Goal: Transaction & Acquisition: Purchase product/service

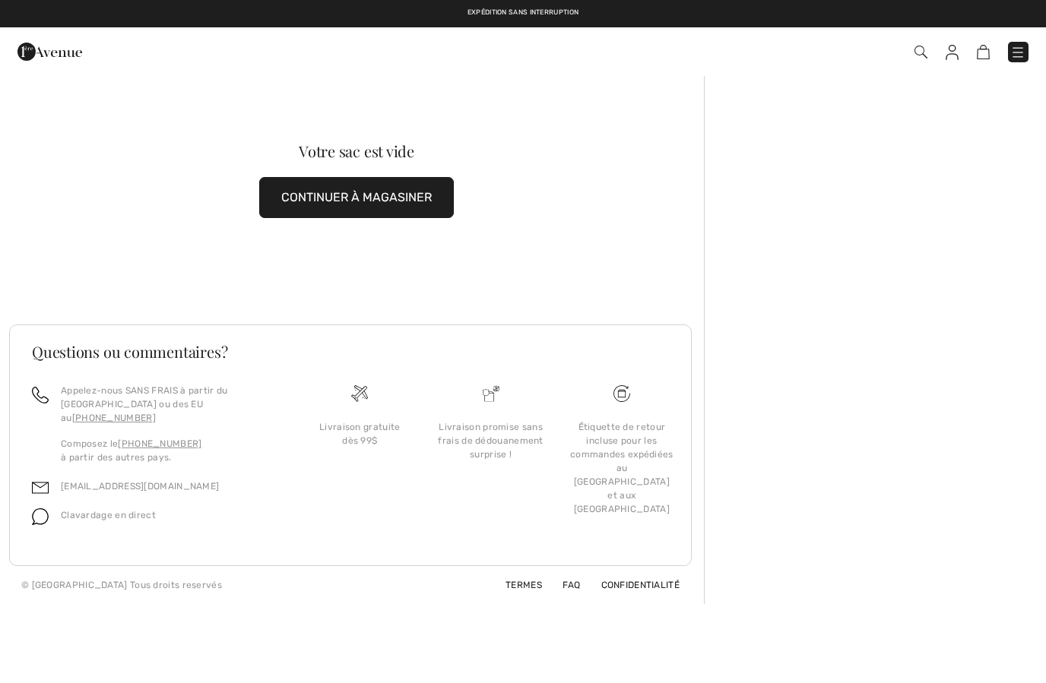
click at [948, 58] on img at bounding box center [952, 52] width 13 height 15
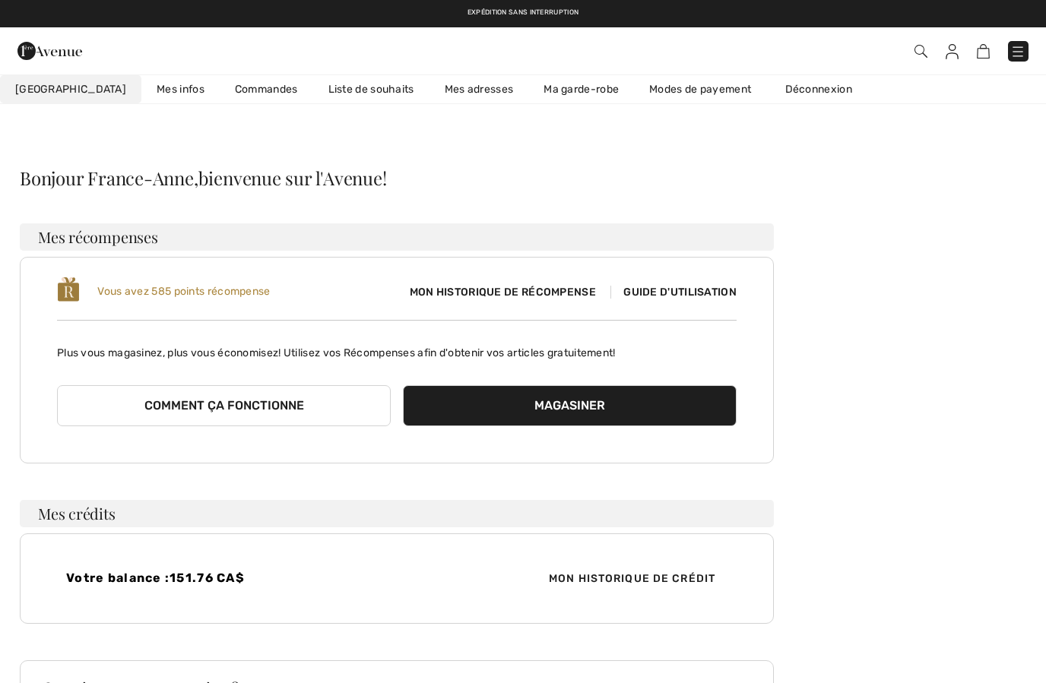
click at [338, 82] on link "Liste de souhaits" at bounding box center [371, 89] width 116 height 28
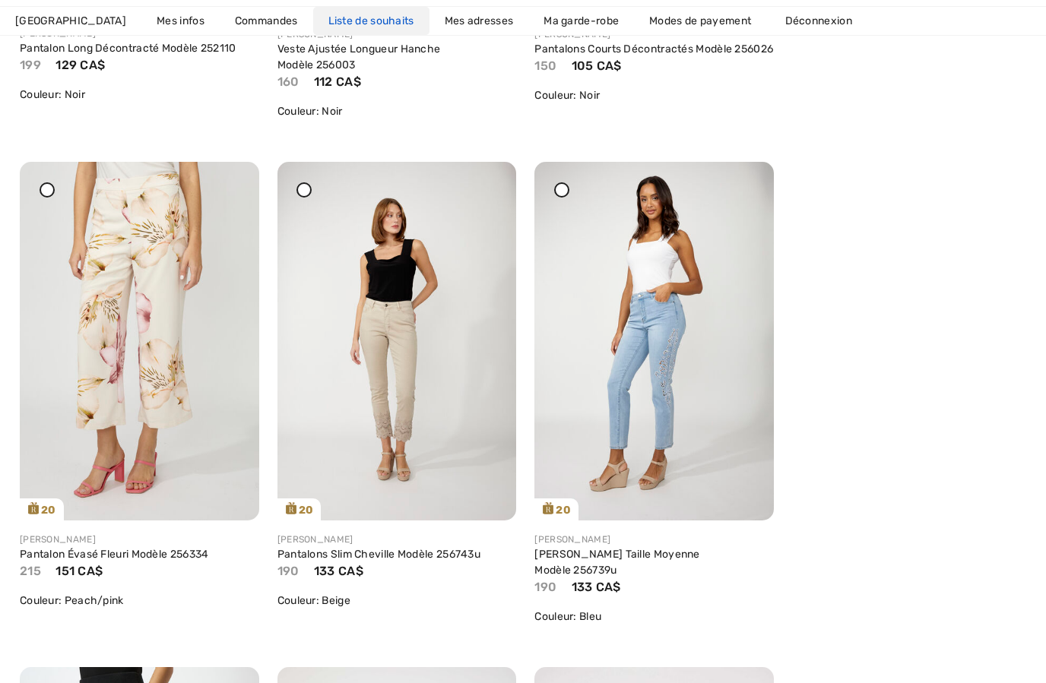
scroll to position [1166, 0]
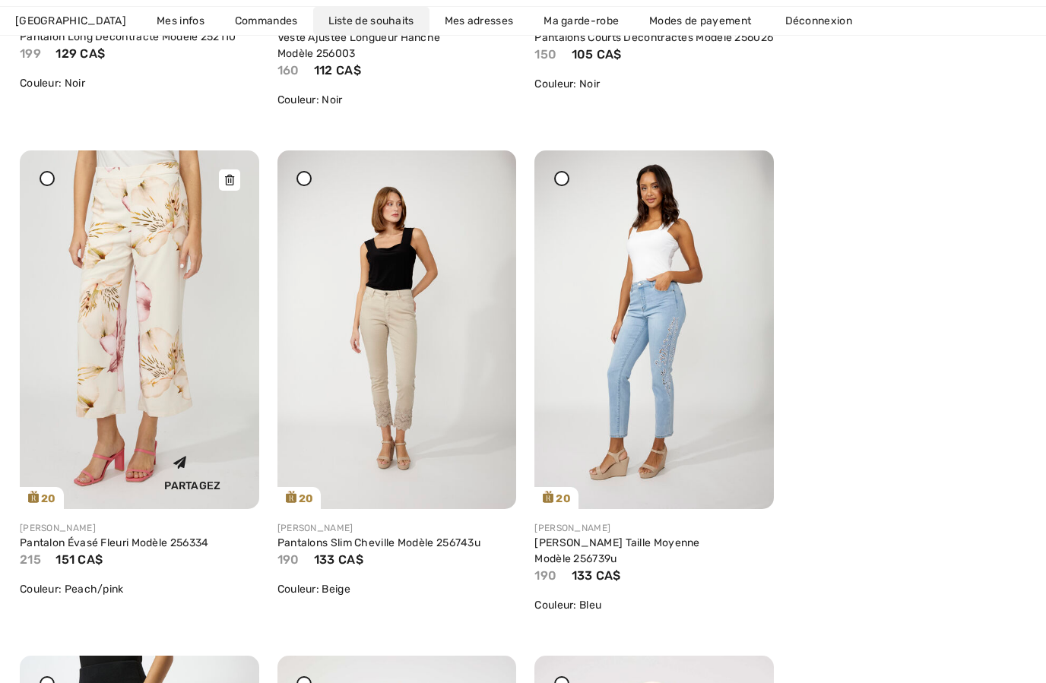
click at [157, 320] on img at bounding box center [139, 330] width 239 height 359
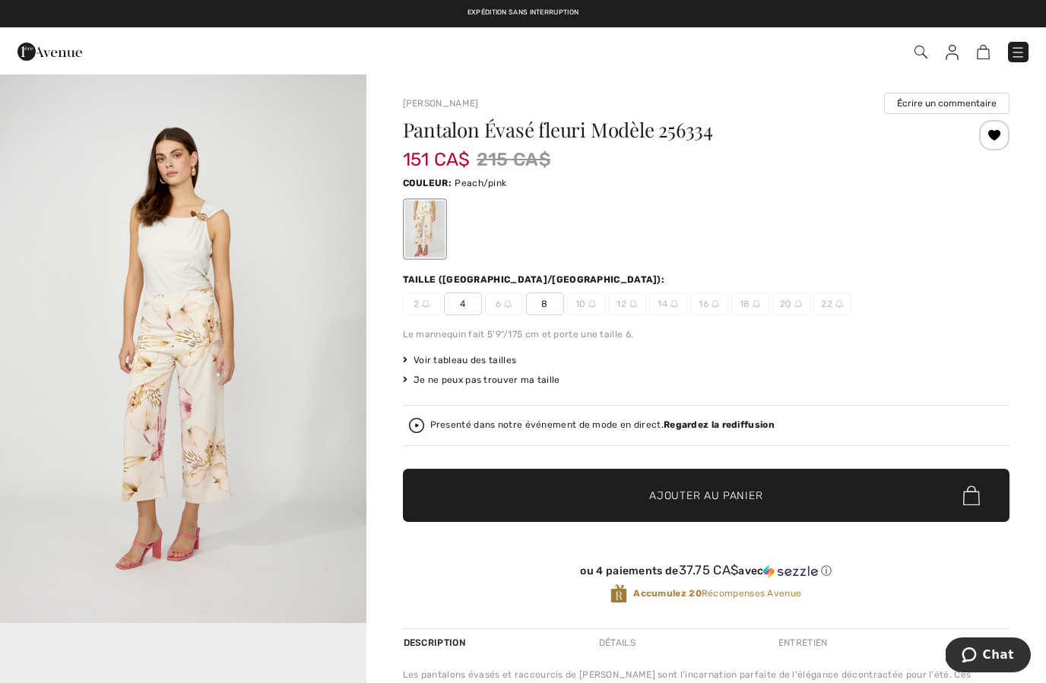
scroll to position [550, 0]
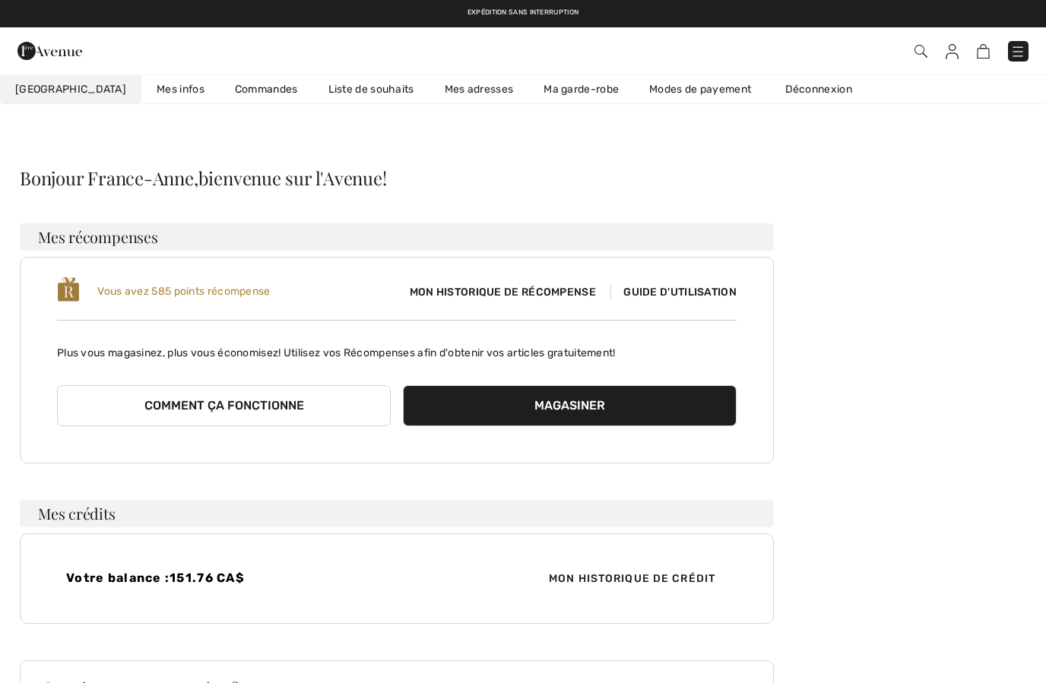
click at [313, 97] on link "Liste de souhaits" at bounding box center [371, 89] width 116 height 28
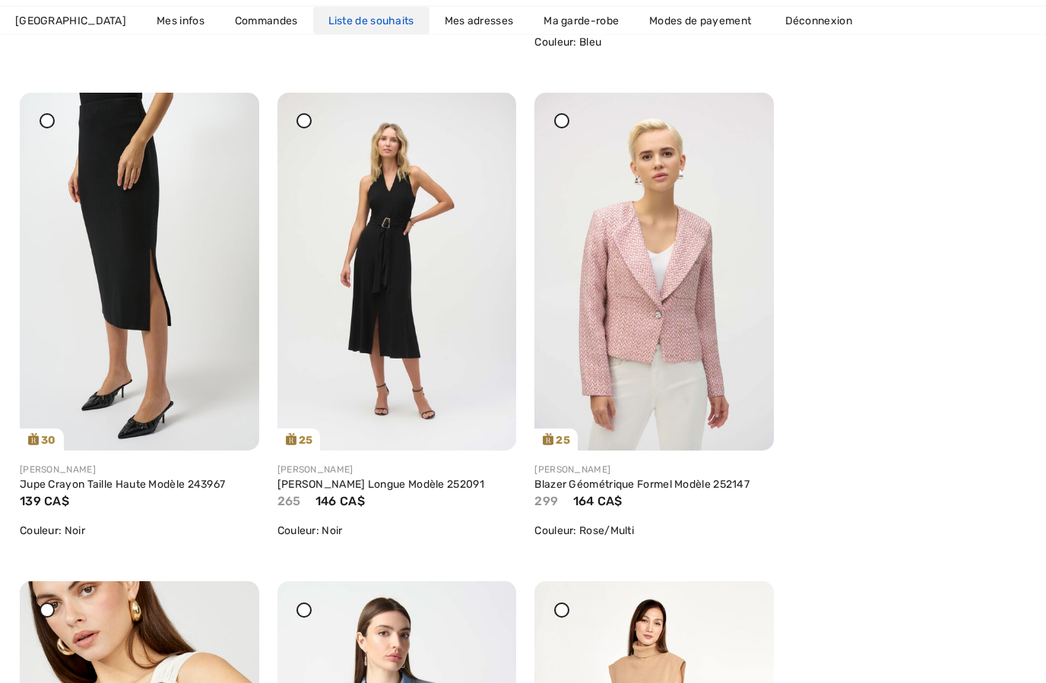
scroll to position [1730, 0]
click at [412, 261] on img at bounding box center [396, 272] width 239 height 358
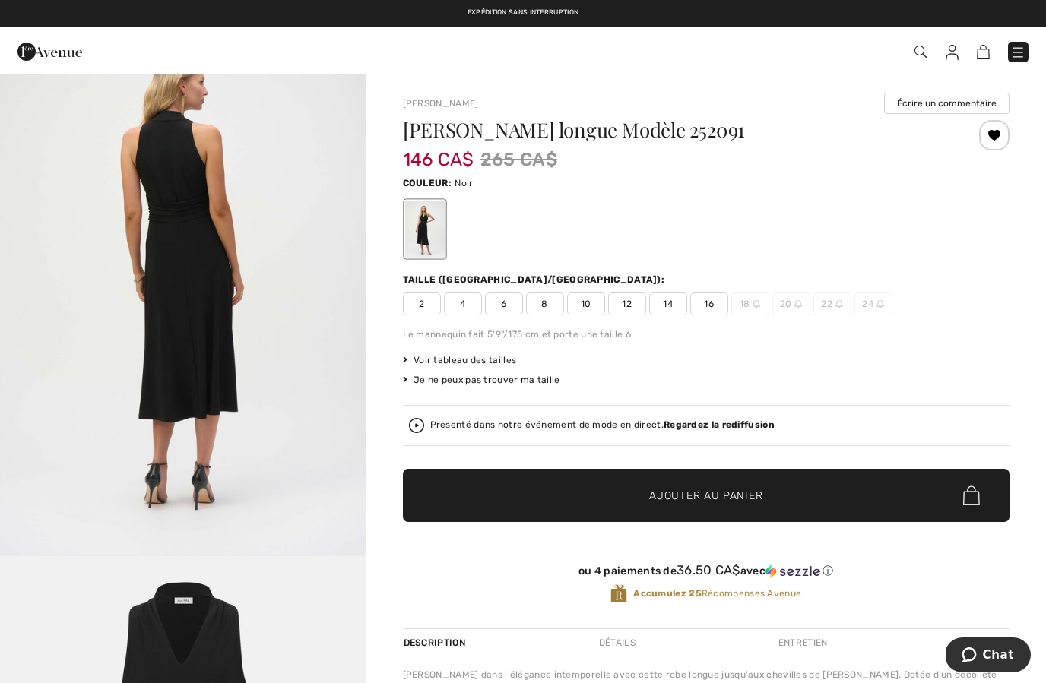
scroll to position [1716, 0]
click at [509, 305] on span "6" at bounding box center [504, 304] width 38 height 23
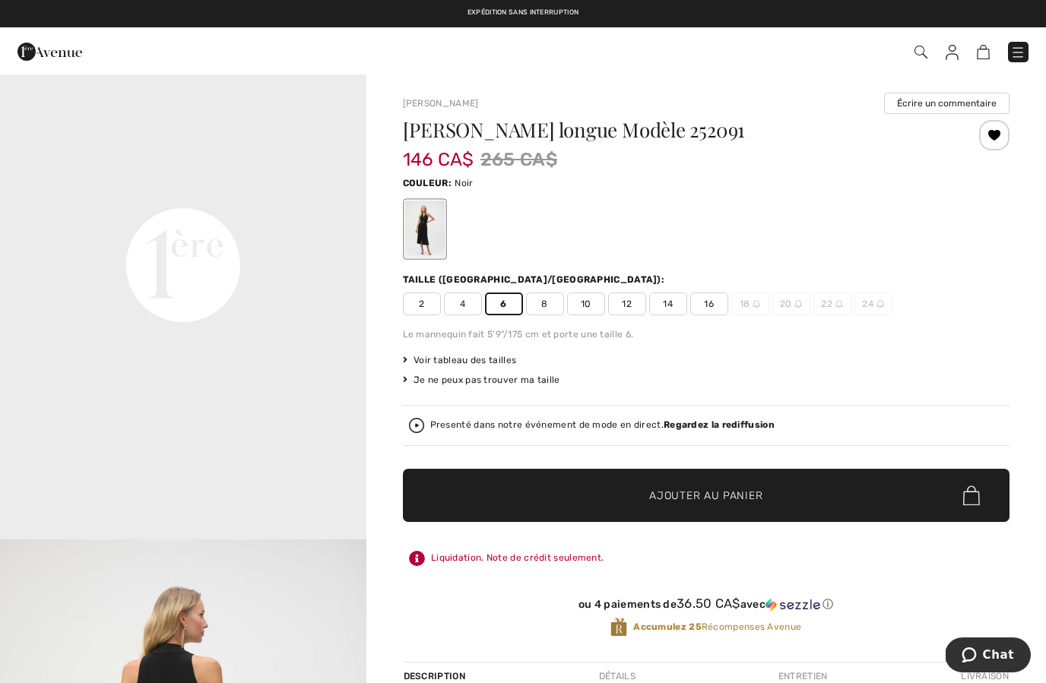
scroll to position [1165, 0]
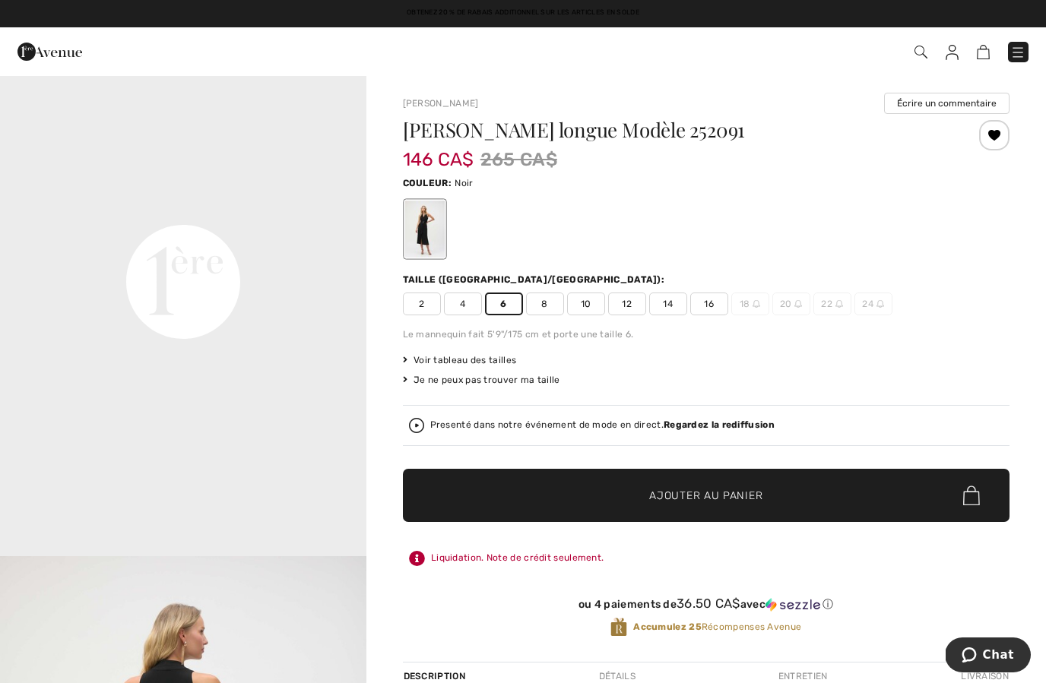
click at [628, 490] on span "✔ Ajouté au panier" at bounding box center [682, 496] width 119 height 16
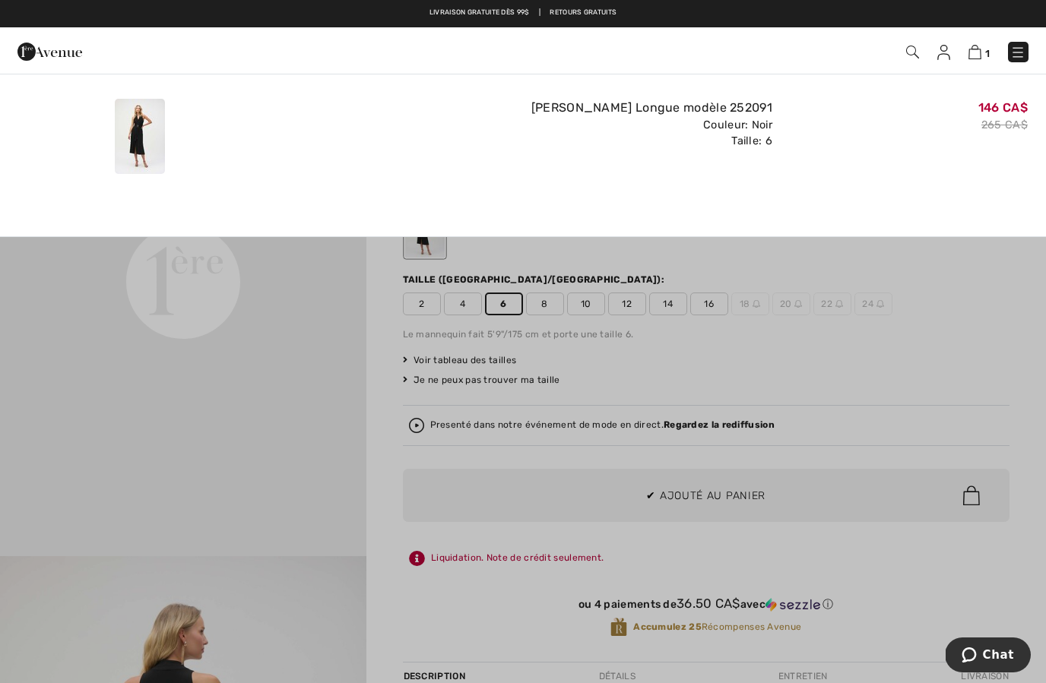
scroll to position [0, 0]
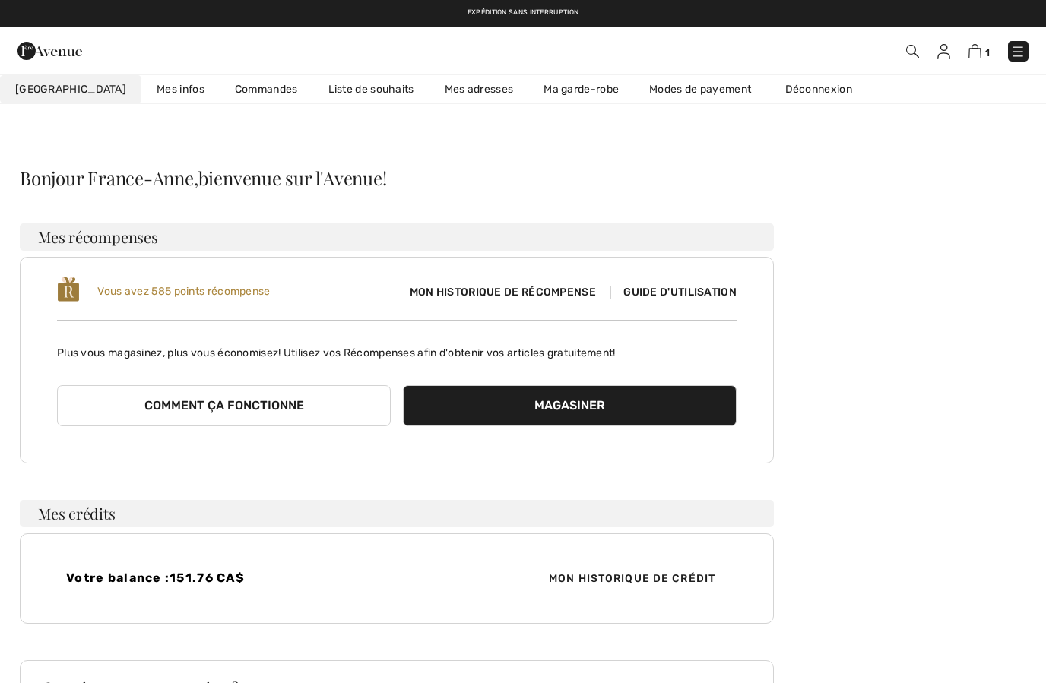
click at [950, 53] on img at bounding box center [943, 51] width 13 height 15
click at [318, 94] on link "Liste de souhaits" at bounding box center [371, 89] width 116 height 28
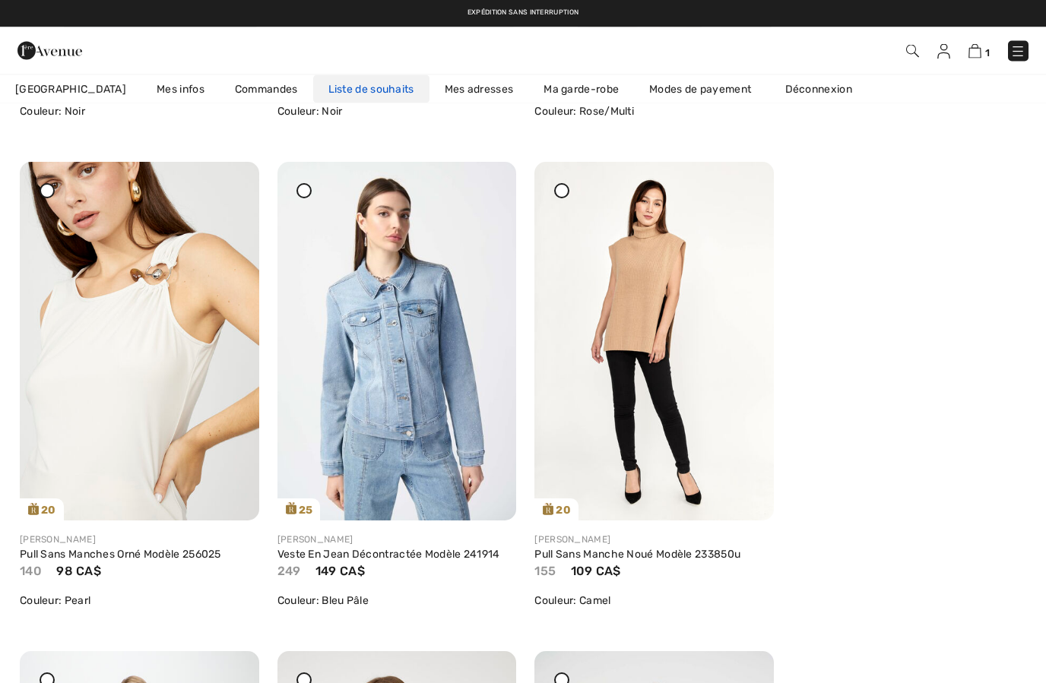
scroll to position [2148, 0]
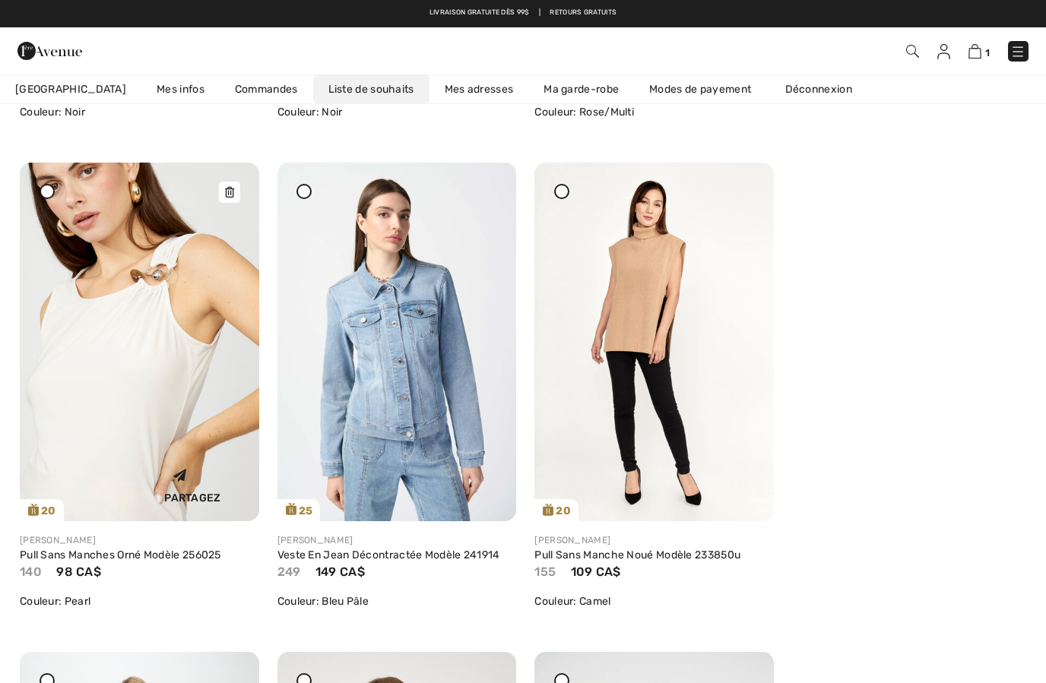
click at [100, 456] on div "Partagez" at bounding box center [139, 483] width 217 height 54
click at [128, 375] on img at bounding box center [139, 342] width 239 height 359
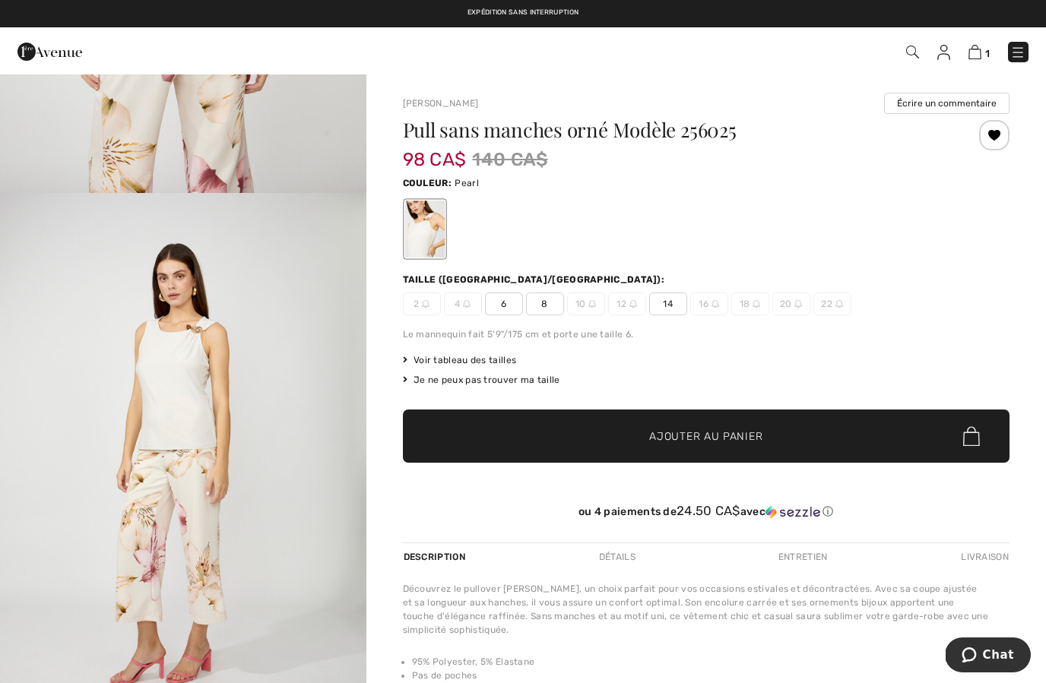
scroll to position [1535, 0]
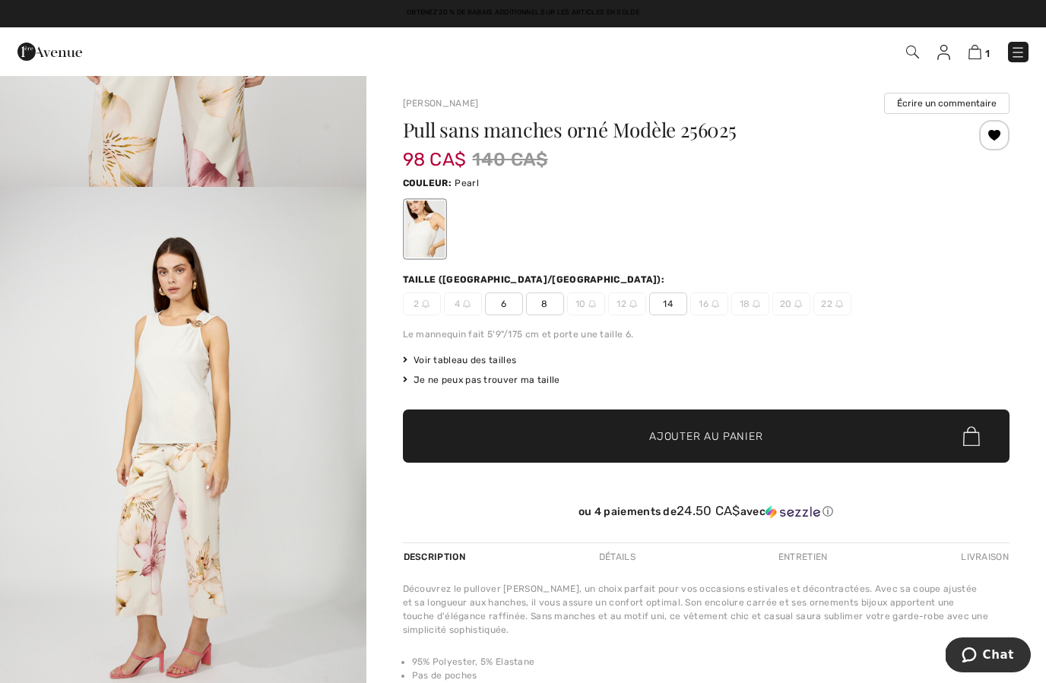
click at [506, 303] on span "6" at bounding box center [504, 304] width 38 height 23
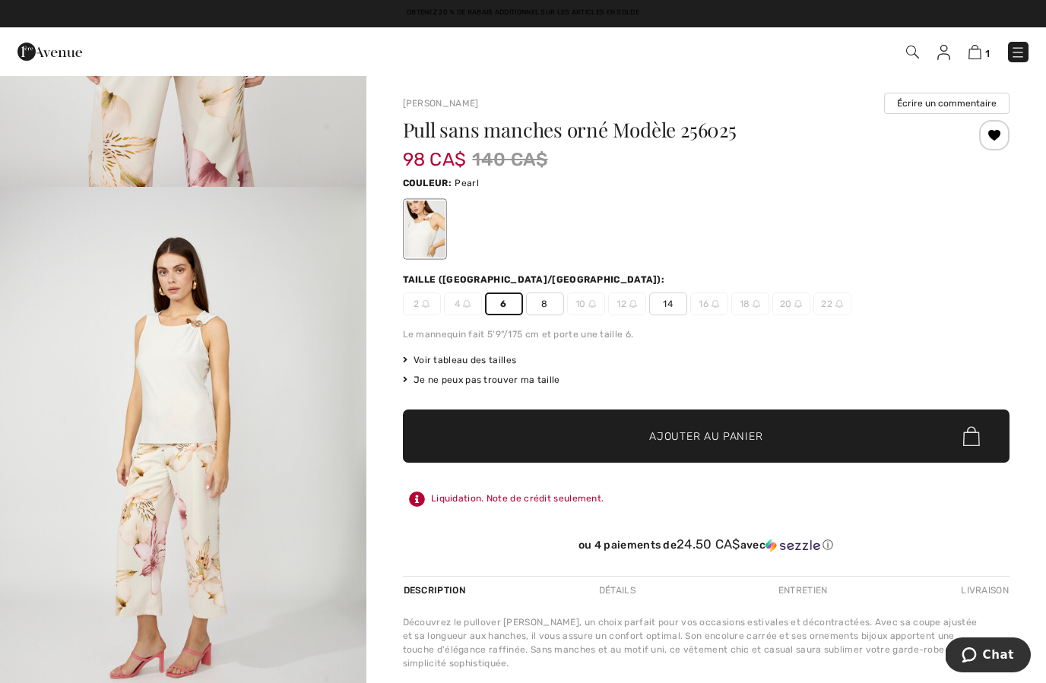
click at [619, 433] on span "✔ Ajouté au panier Ajouter au panier" at bounding box center [706, 436] width 607 height 53
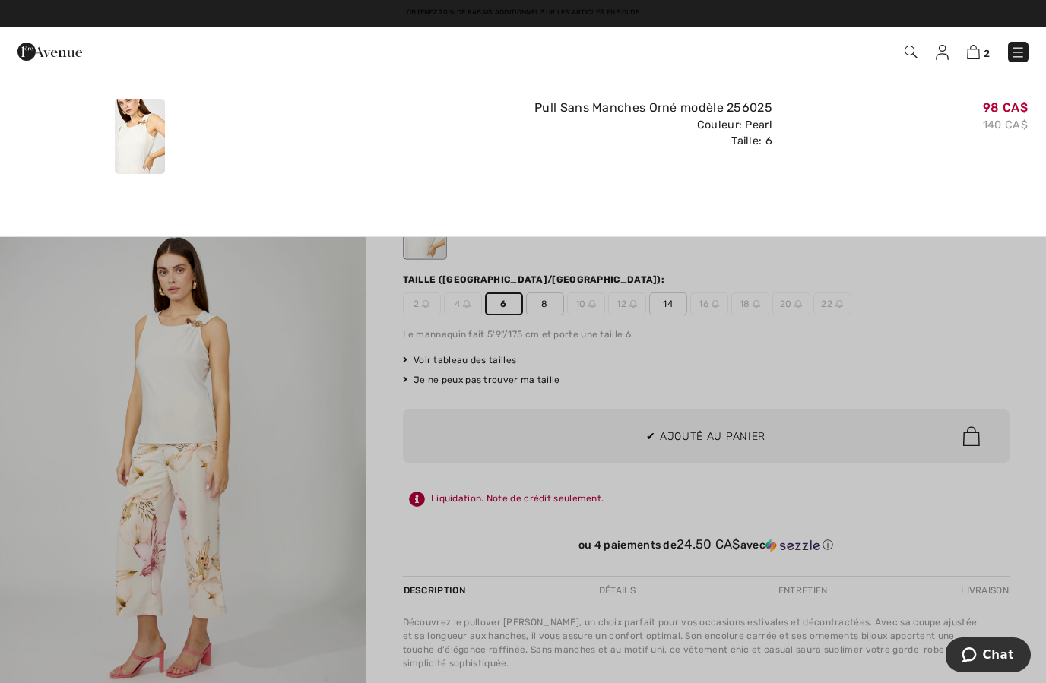
scroll to position [0, 0]
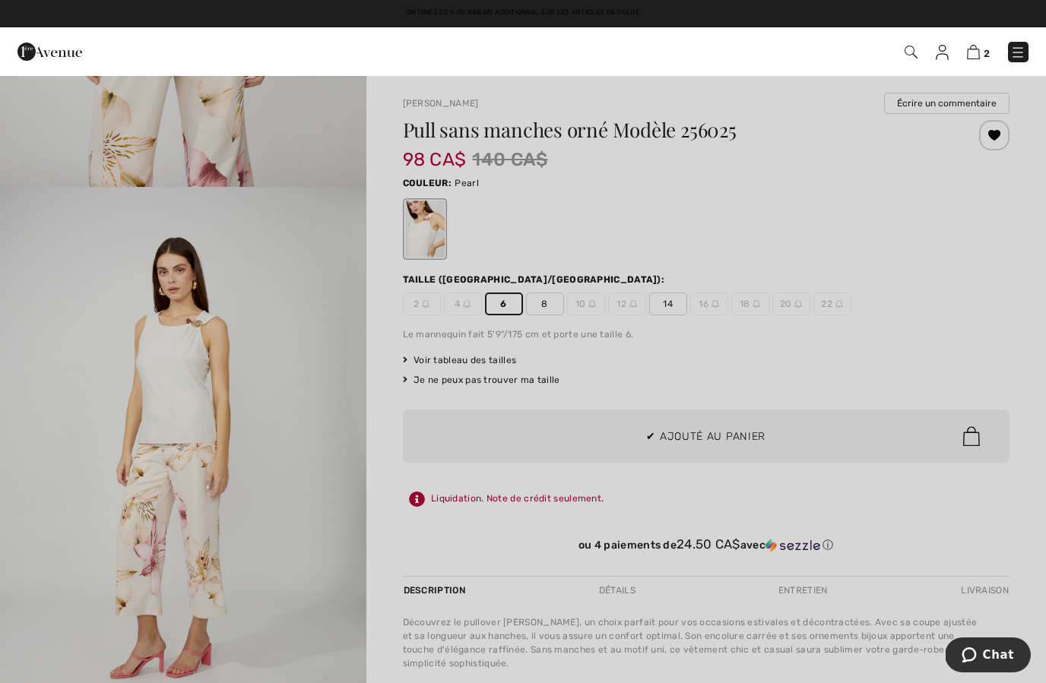
click at [65, 417] on div at bounding box center [523, 341] width 1046 height 683
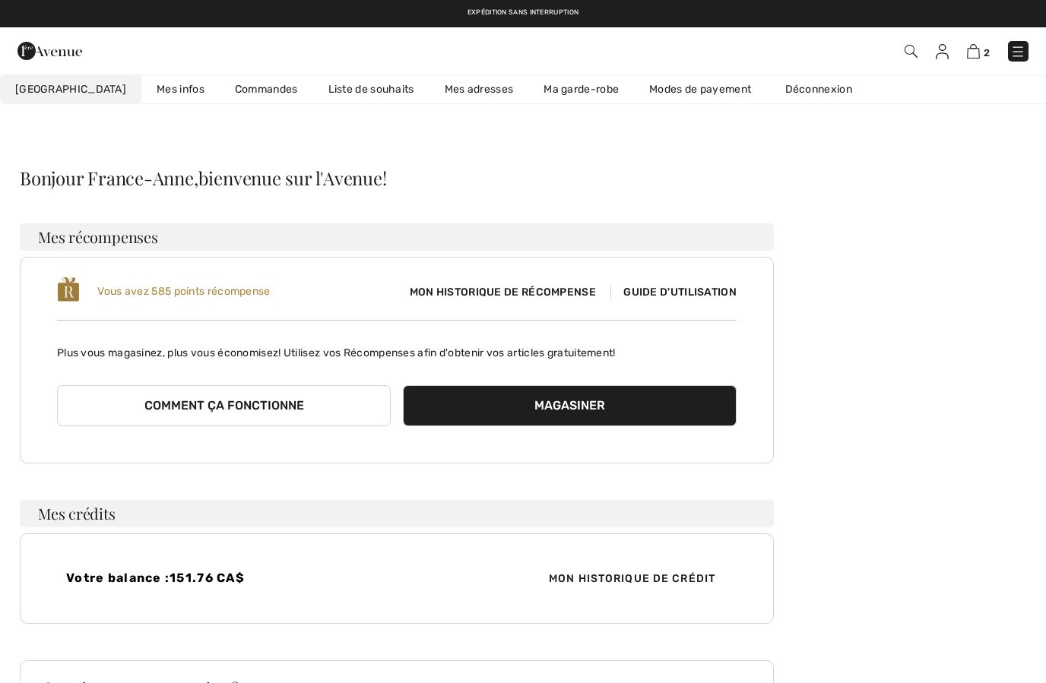
click at [333, 90] on link "Liste de souhaits" at bounding box center [371, 89] width 116 height 28
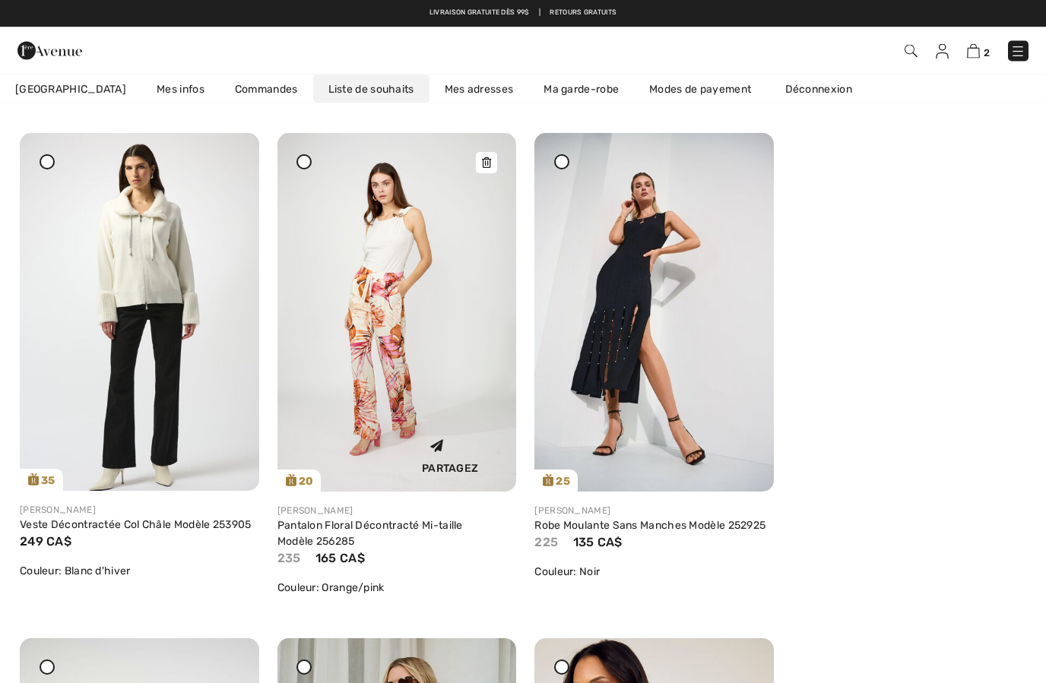
scroll to position [4674, 0]
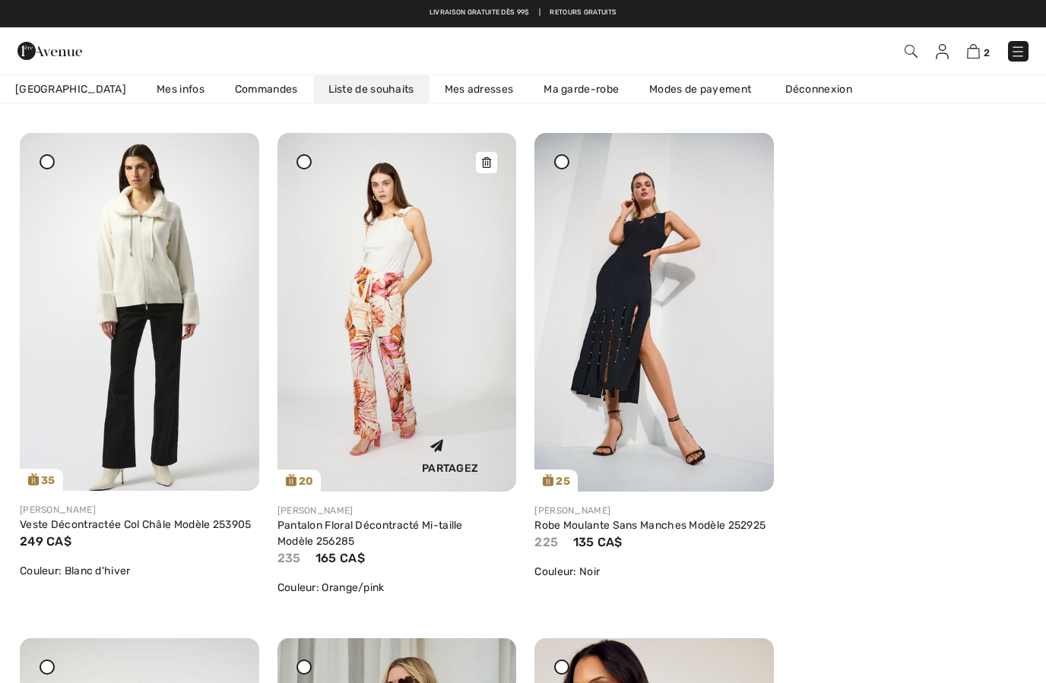
click at [346, 350] on img at bounding box center [396, 312] width 239 height 359
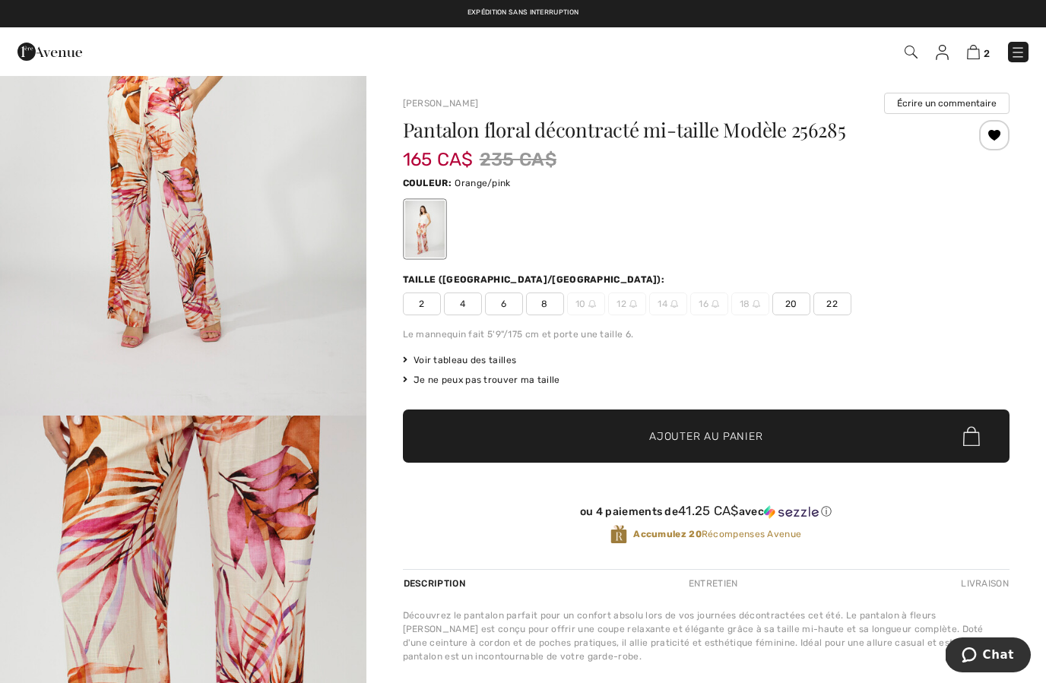
scroll to position [3019, 0]
click at [550, 312] on span "8" at bounding box center [545, 304] width 38 height 23
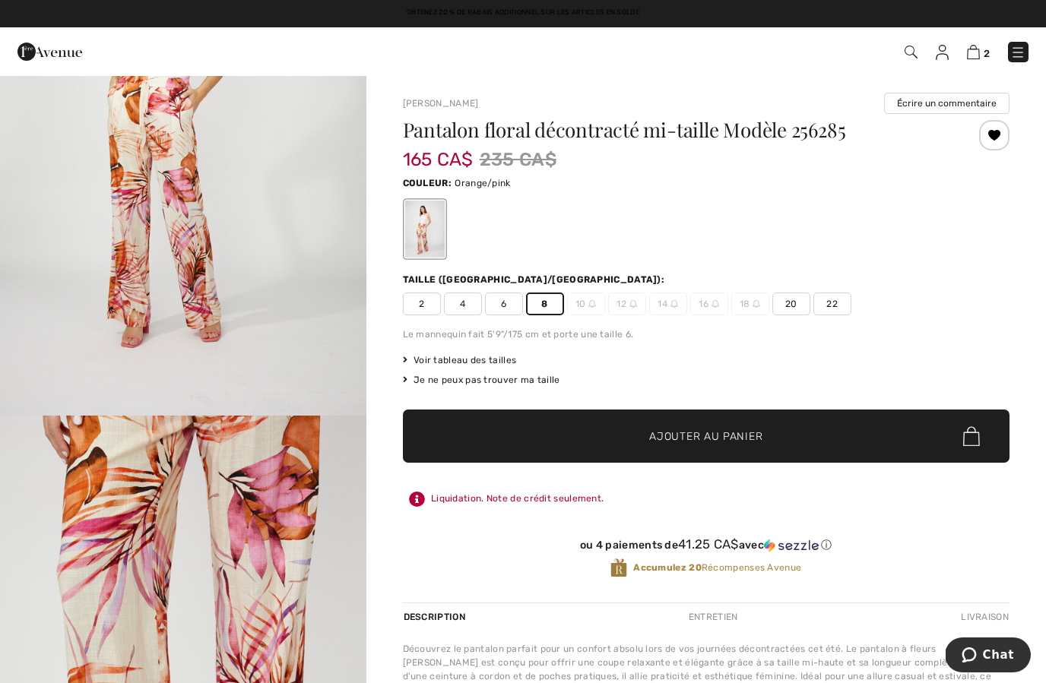
click at [546, 436] on span "✔ Ajouté au panier Ajouter au panier" at bounding box center [706, 436] width 607 height 53
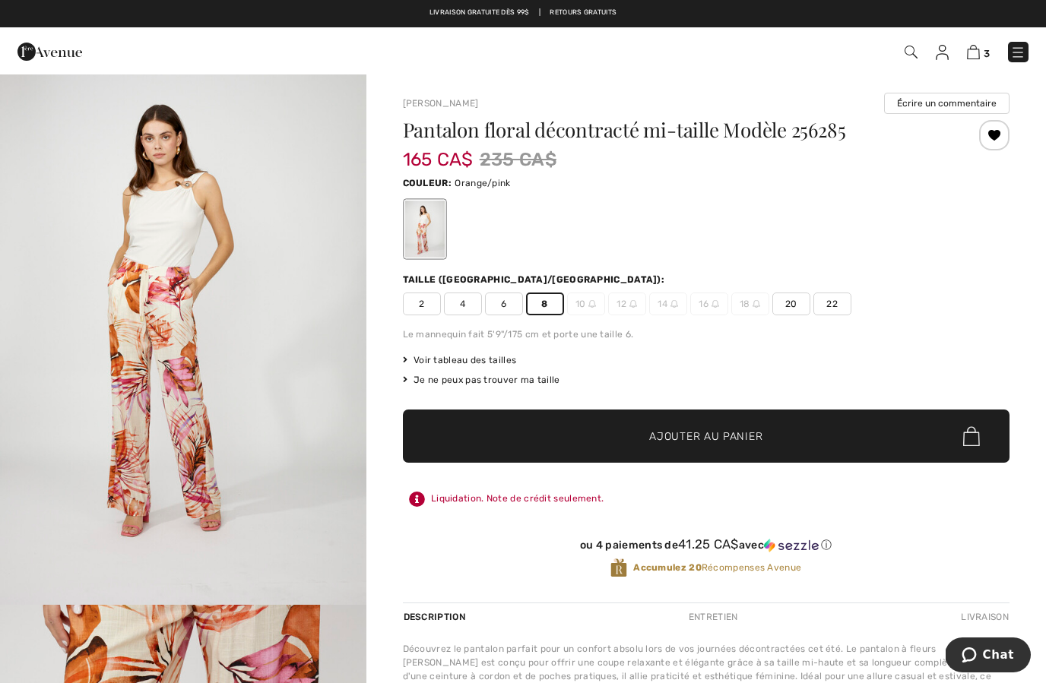
scroll to position [2763, 0]
click at [946, 54] on img at bounding box center [942, 52] width 13 height 15
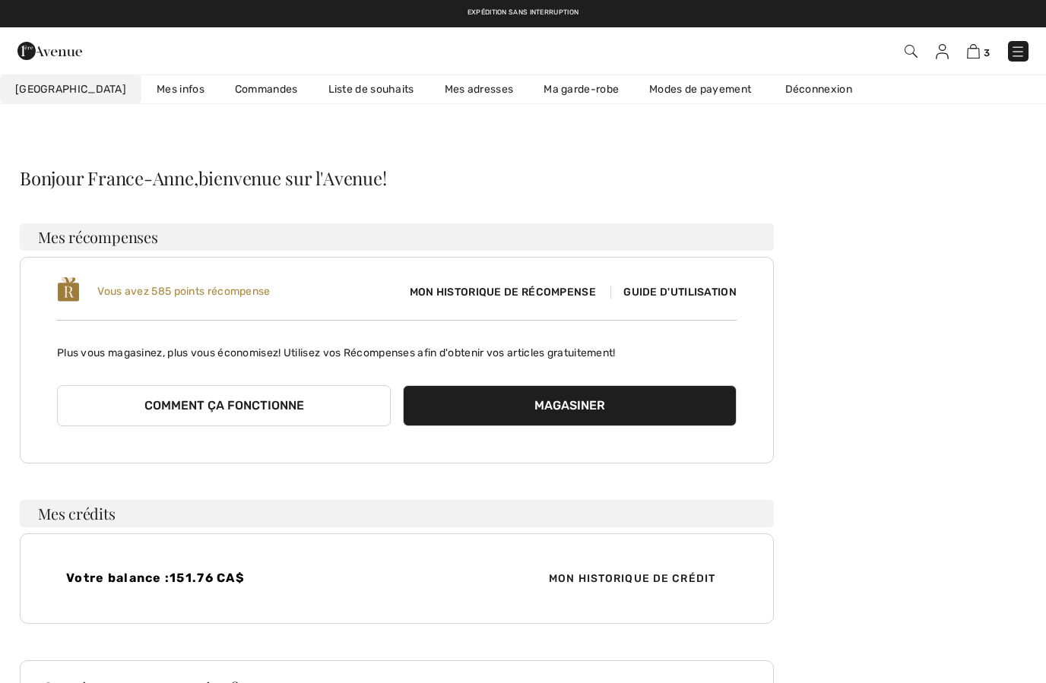
click at [351, 91] on link "Liste de souhaits" at bounding box center [371, 89] width 116 height 28
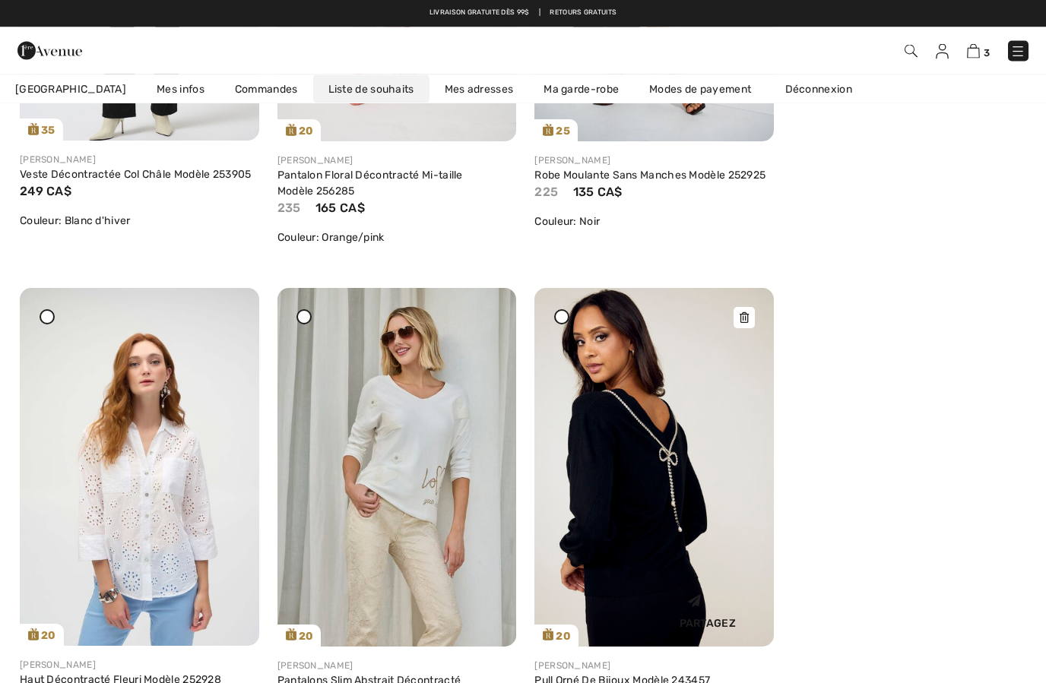
scroll to position [5024, 0]
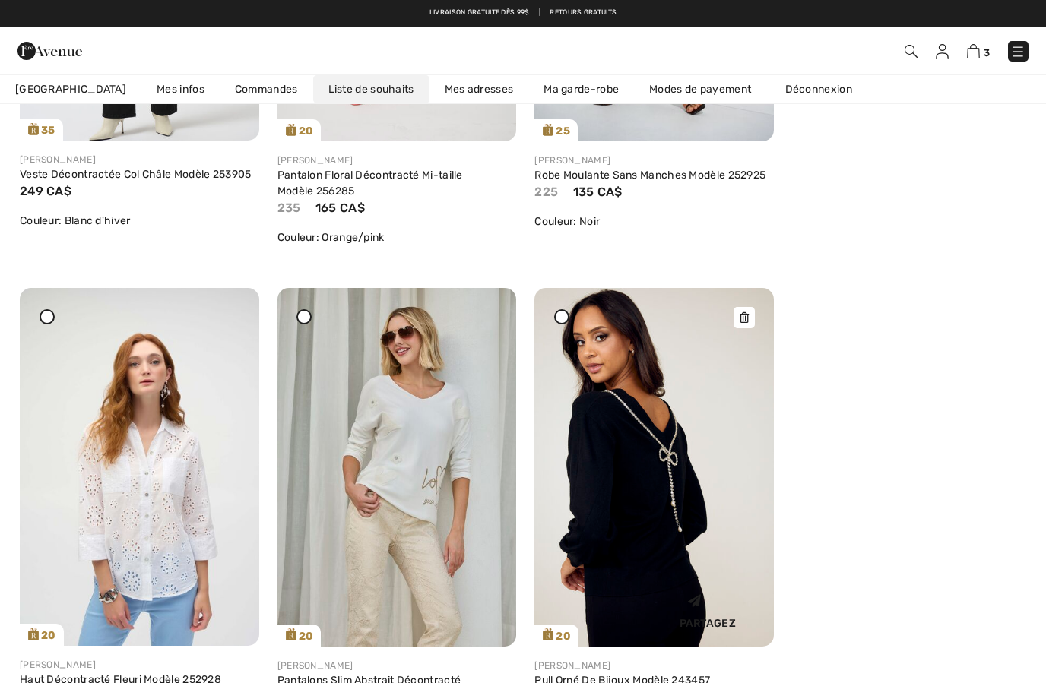
click at [607, 469] on img at bounding box center [653, 467] width 239 height 359
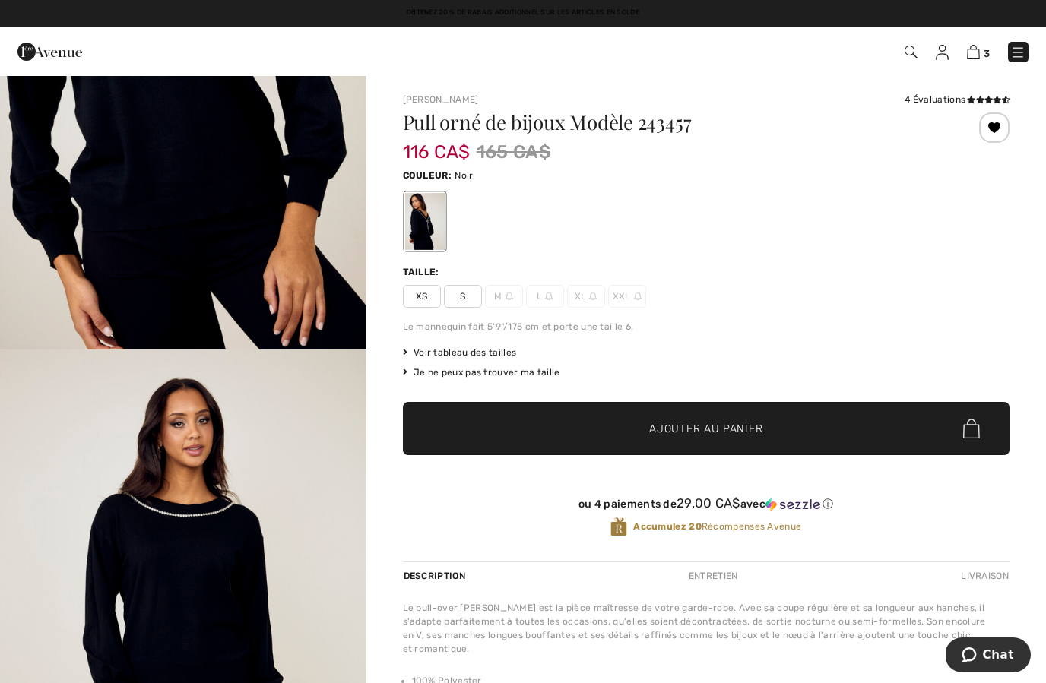
click at [988, 131] on div at bounding box center [994, 128] width 30 height 30
click at [947, 56] on img at bounding box center [942, 52] width 13 height 15
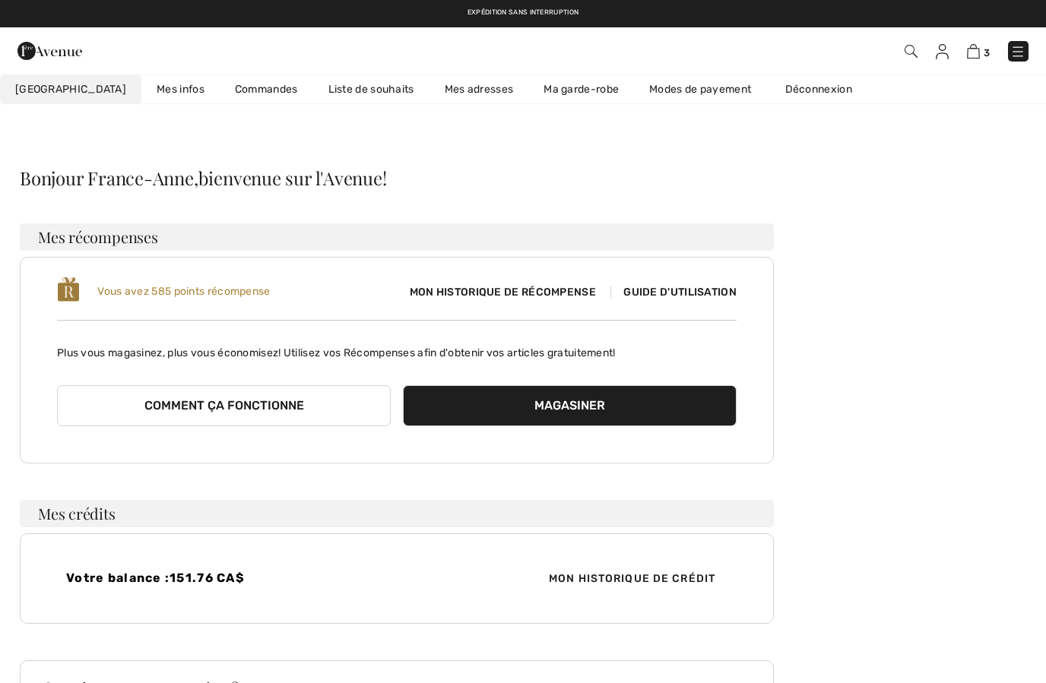
click at [338, 90] on link "Liste de souhaits" at bounding box center [371, 89] width 116 height 28
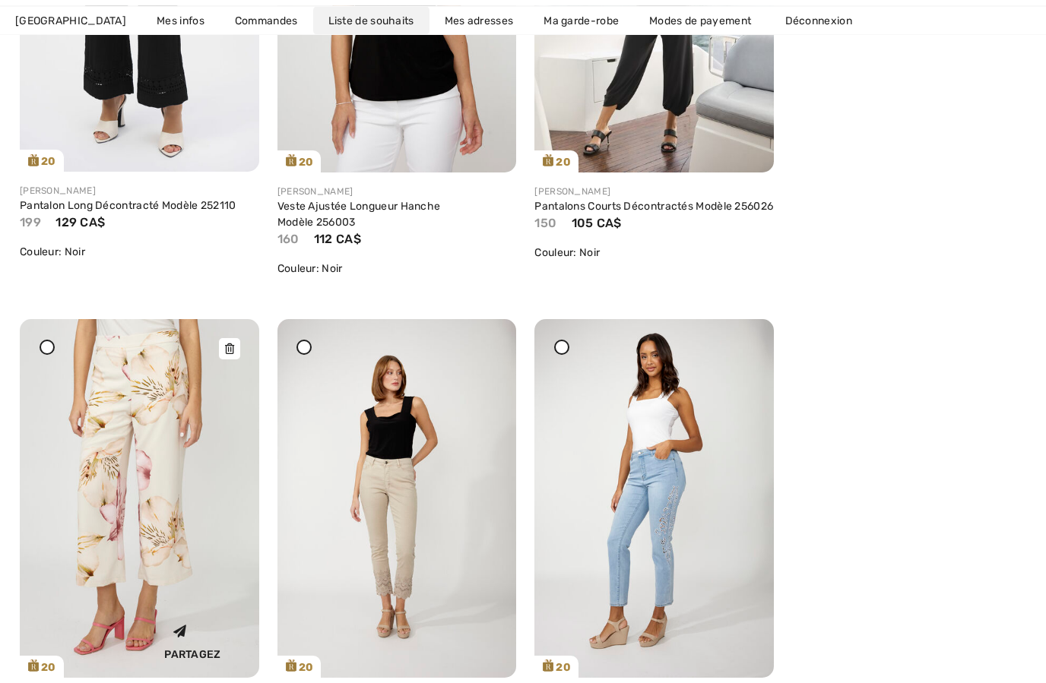
scroll to position [997, 0]
click at [81, 574] on img at bounding box center [139, 498] width 239 height 359
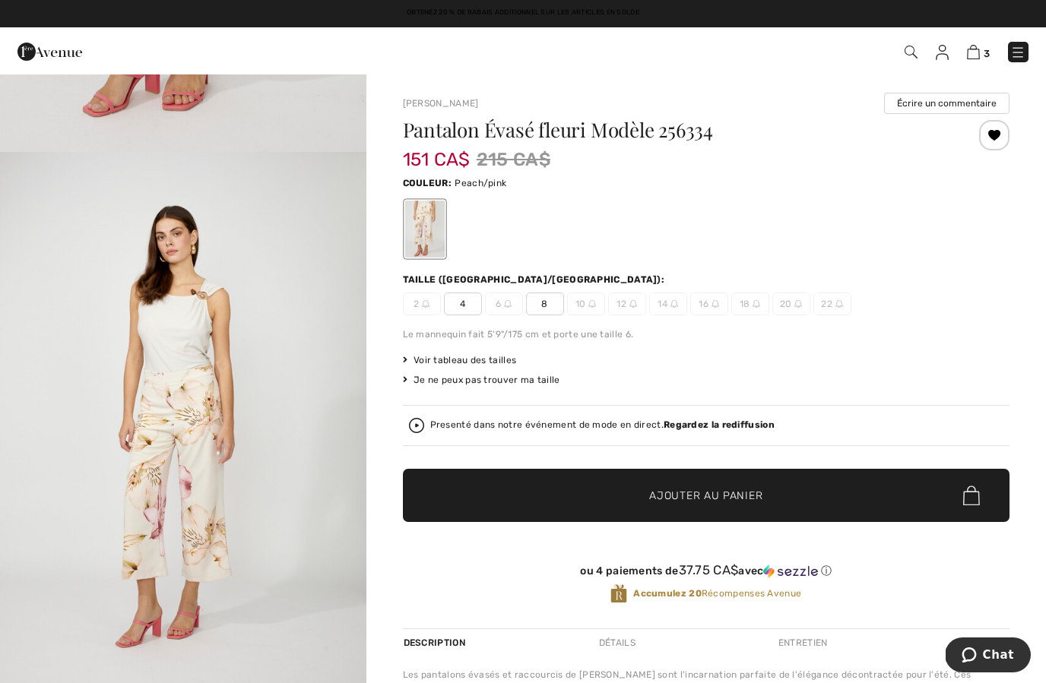
scroll to position [479, 0]
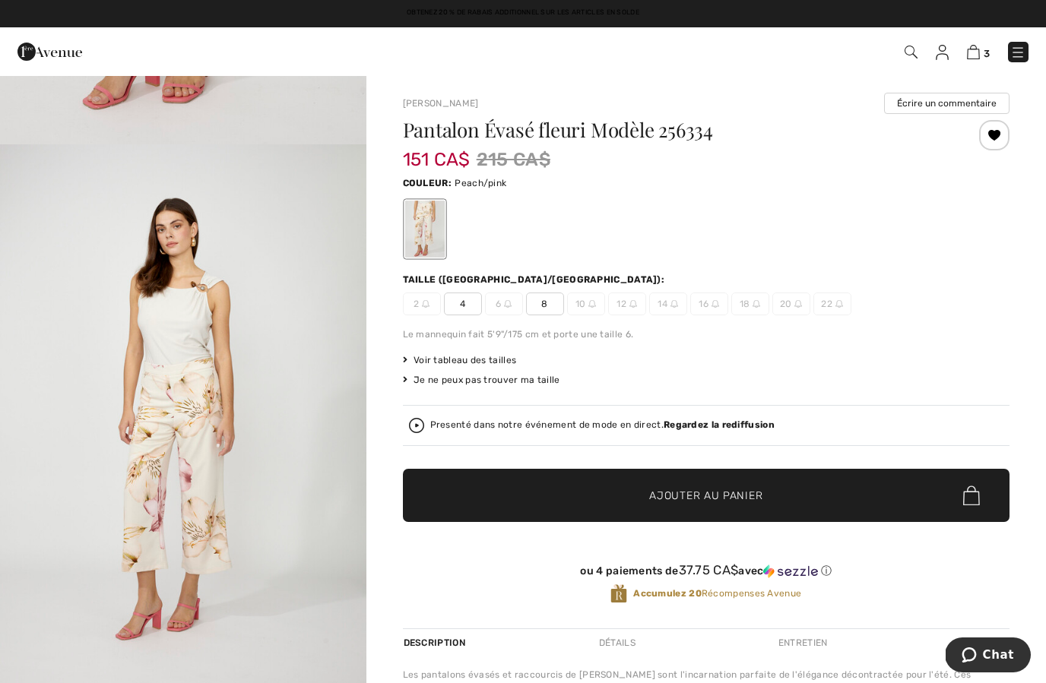
click at [546, 306] on span "8" at bounding box center [545, 304] width 38 height 23
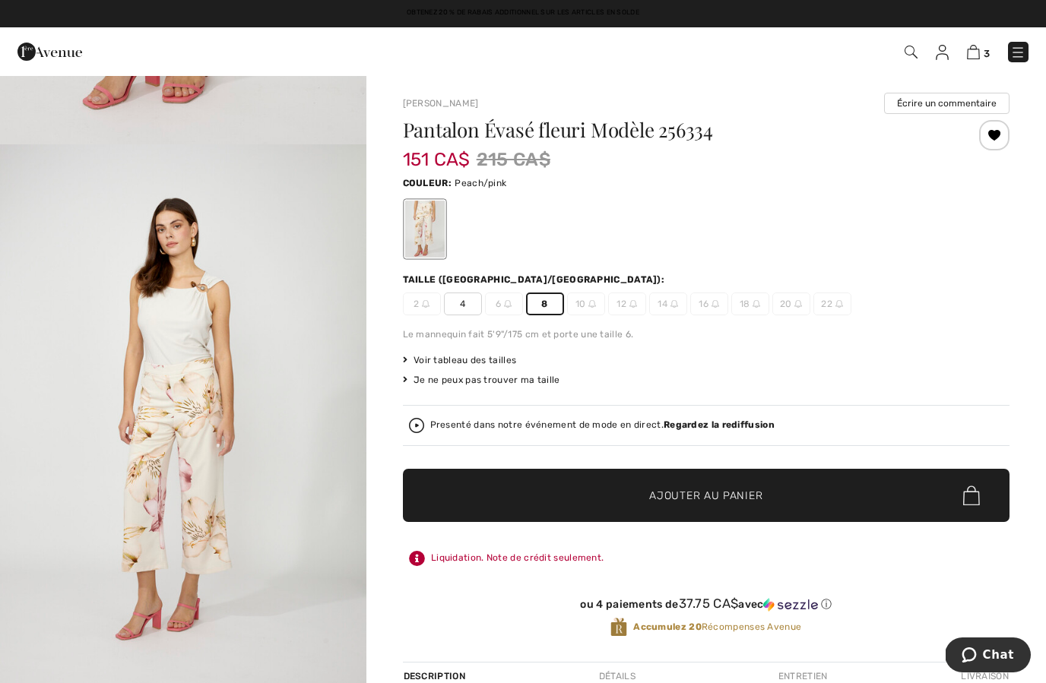
click at [572, 499] on span "✔ Ajouté au panier Ajouter au panier" at bounding box center [706, 495] width 607 height 53
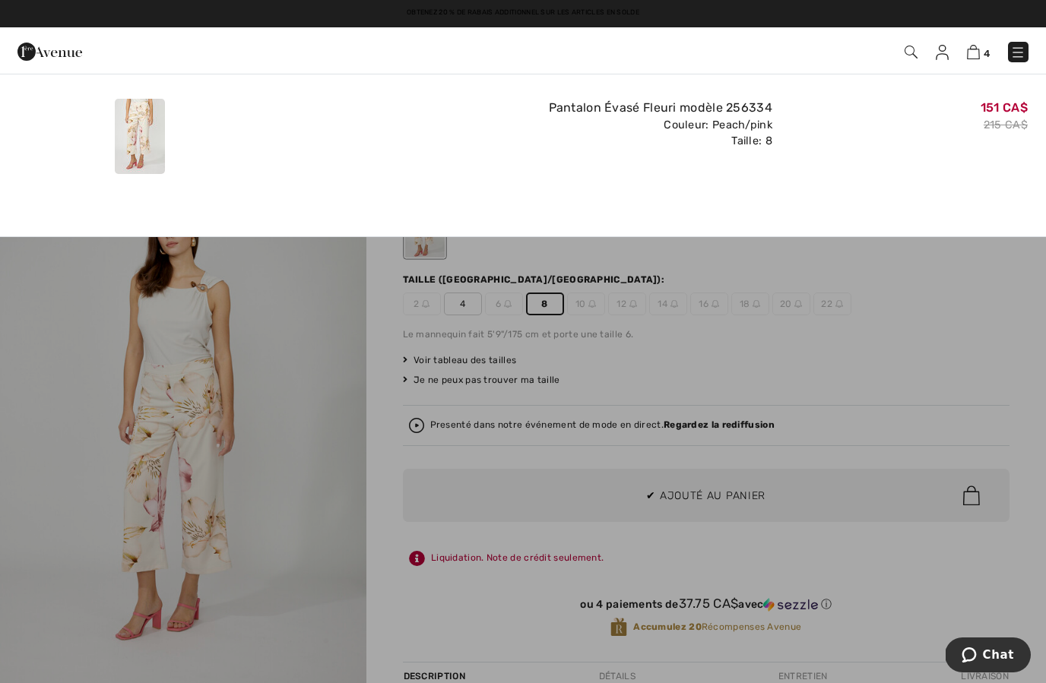
scroll to position [0, 0]
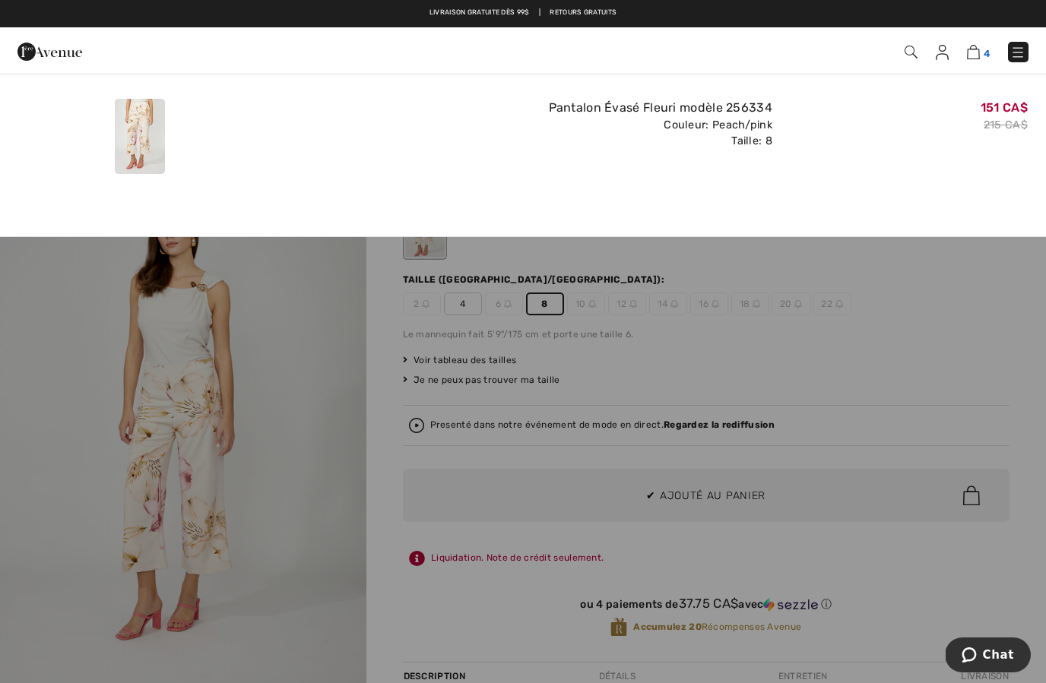
click at [967, 47] on img at bounding box center [973, 52] width 13 height 14
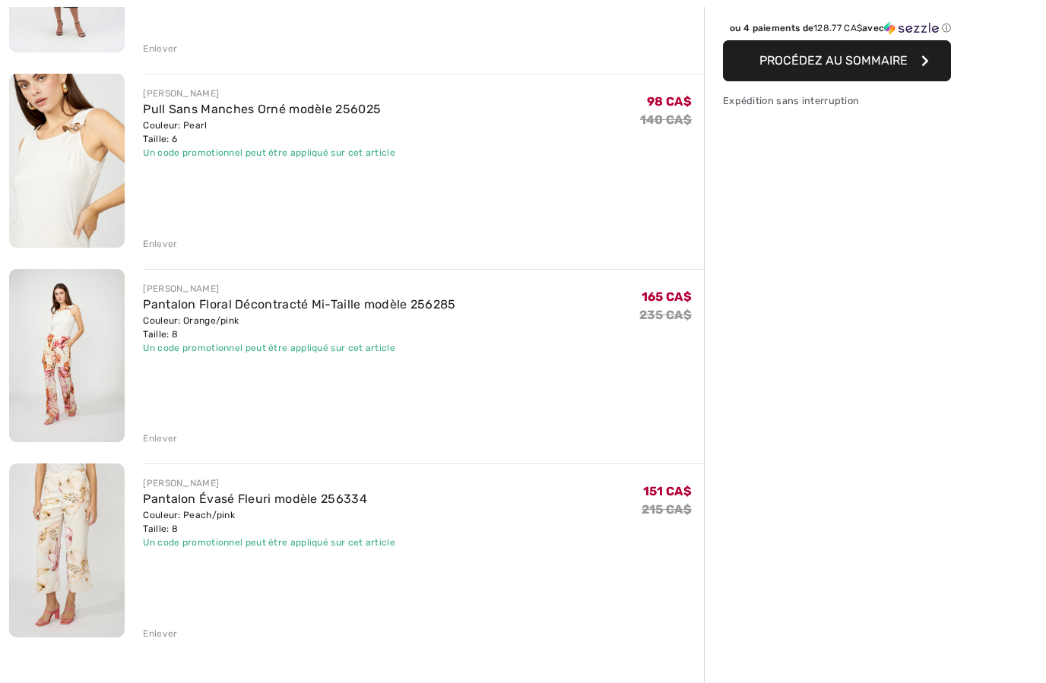
scroll to position [325, 0]
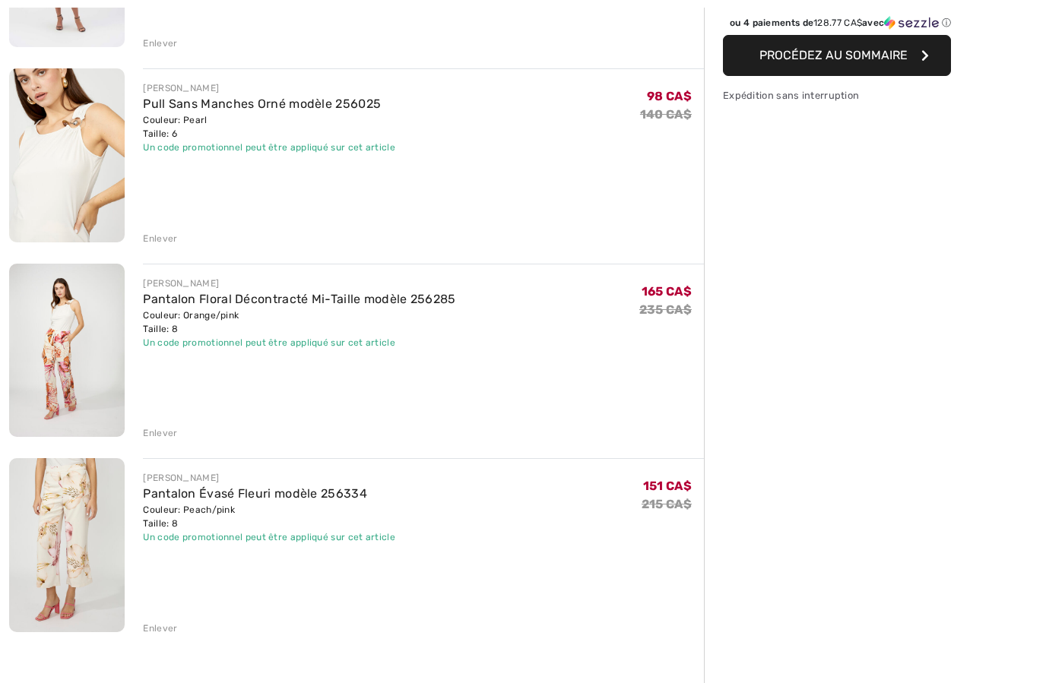
click at [159, 436] on div "Enlever" at bounding box center [160, 433] width 34 height 14
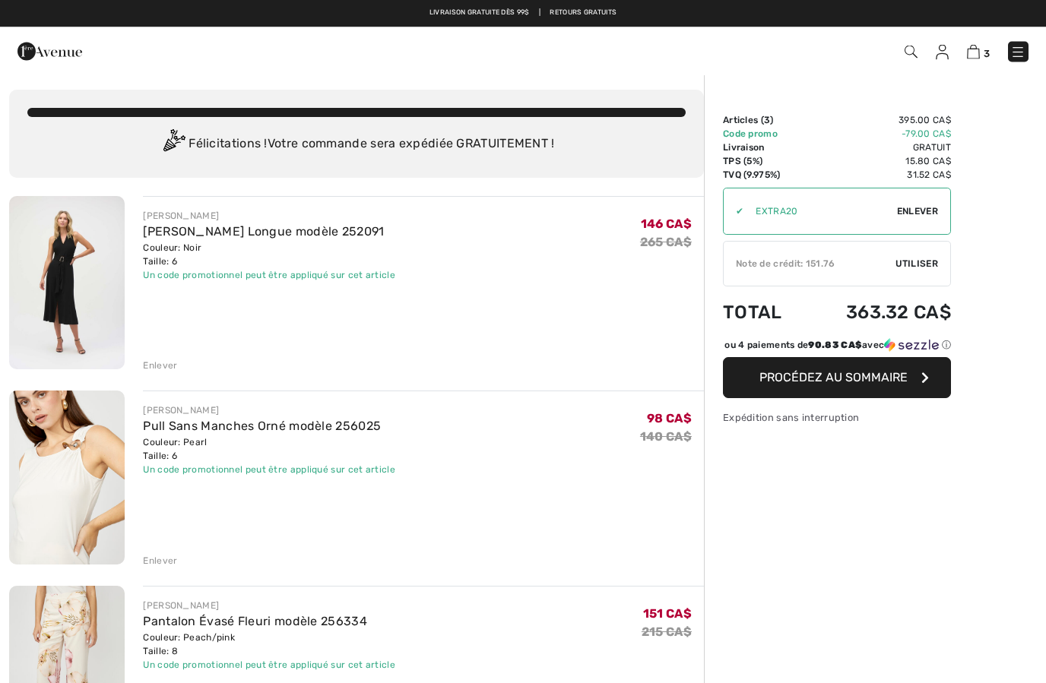
scroll to position [0, 0]
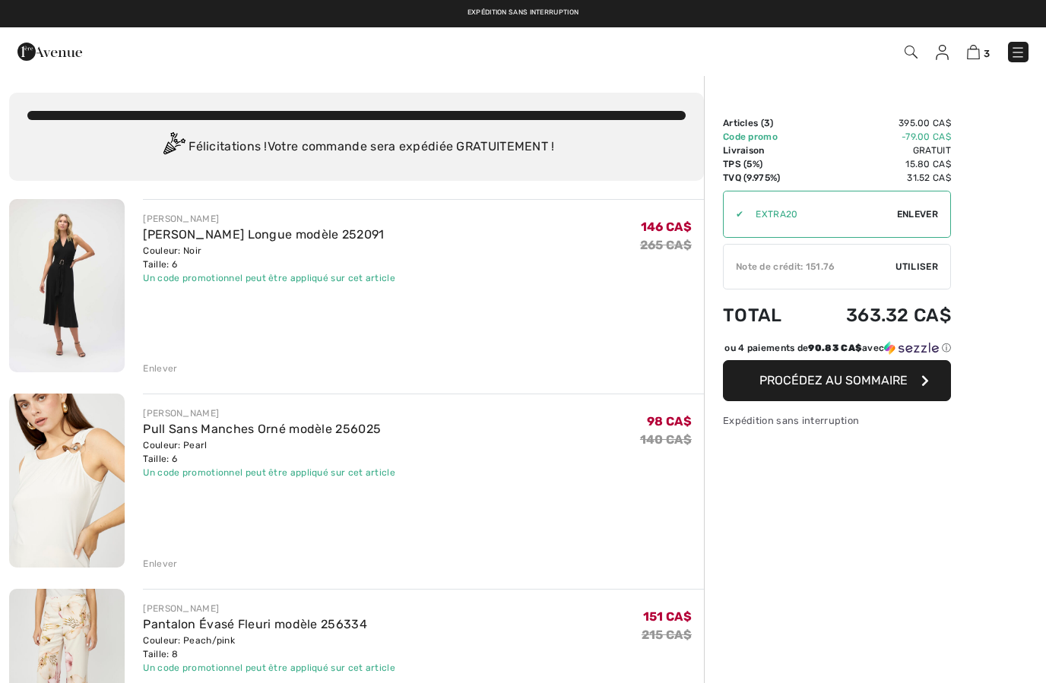
click at [853, 250] on div "✔ Note de crédit: 151.76 Utiliser Enlever" at bounding box center [837, 267] width 228 height 46
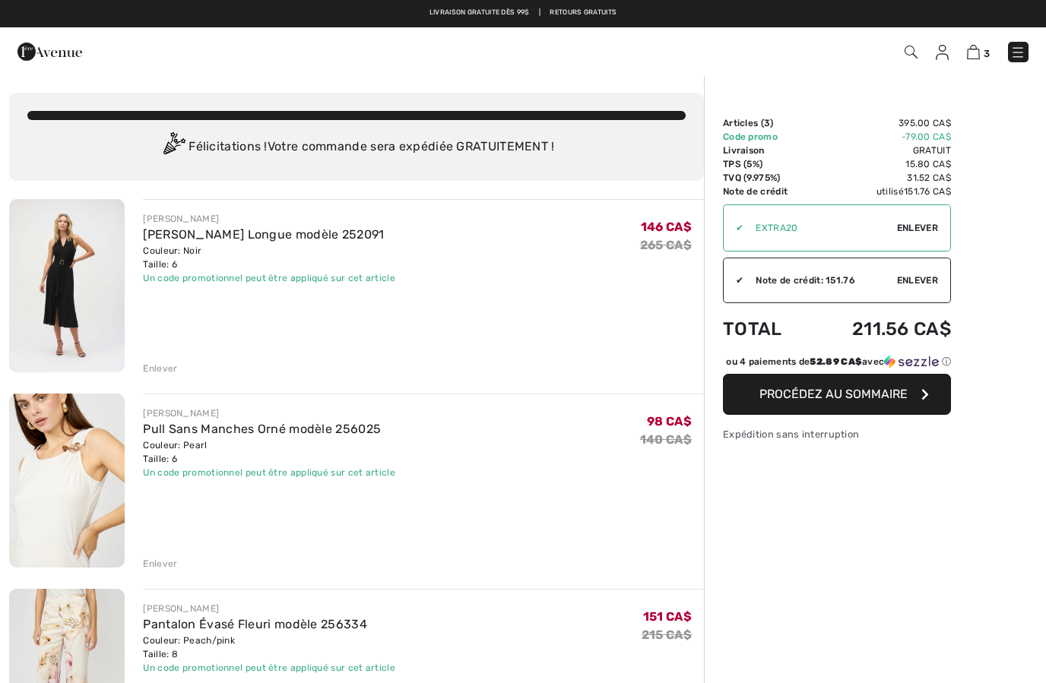
click at [862, 415] on button "Procédez au sommaire" at bounding box center [837, 394] width 228 height 41
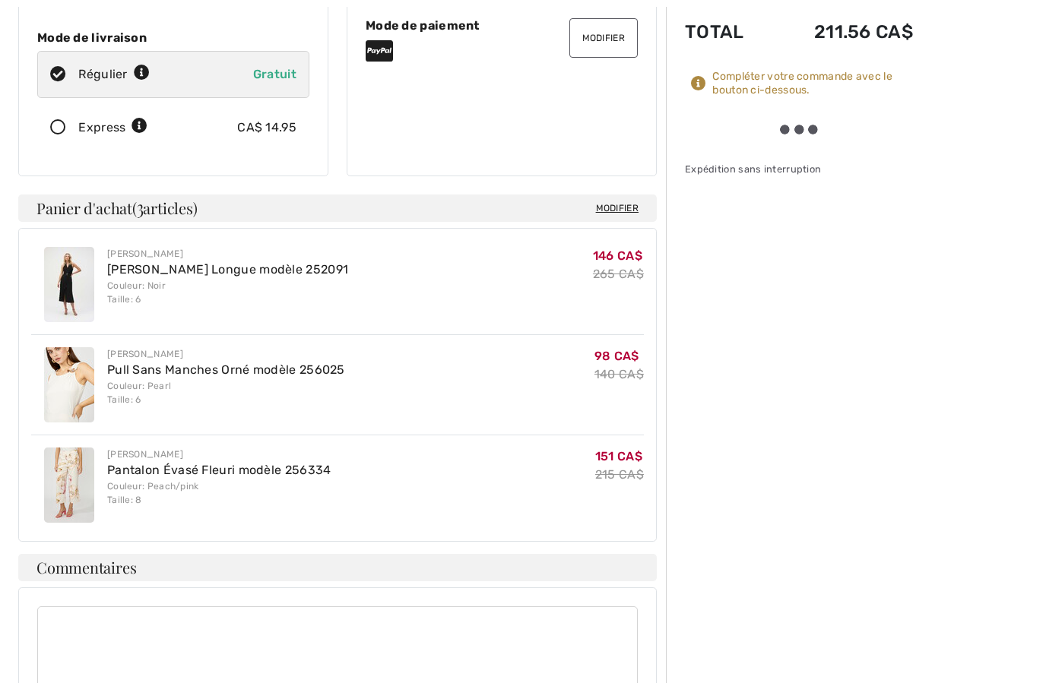
scroll to position [297, 0]
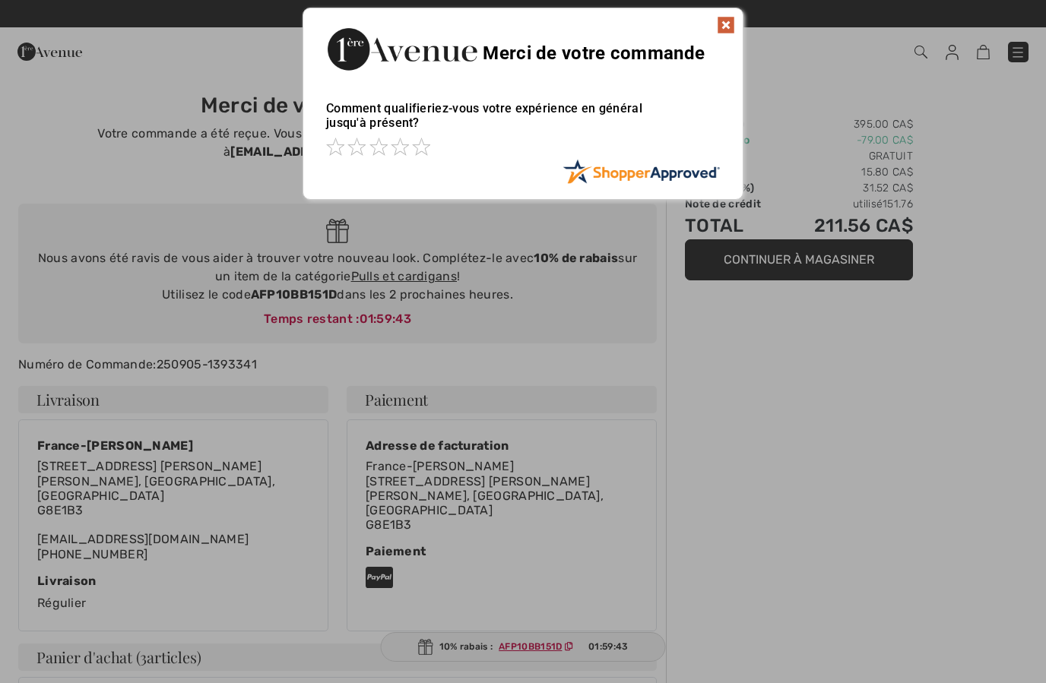
click at [733, 27] on img at bounding box center [726, 25] width 18 height 18
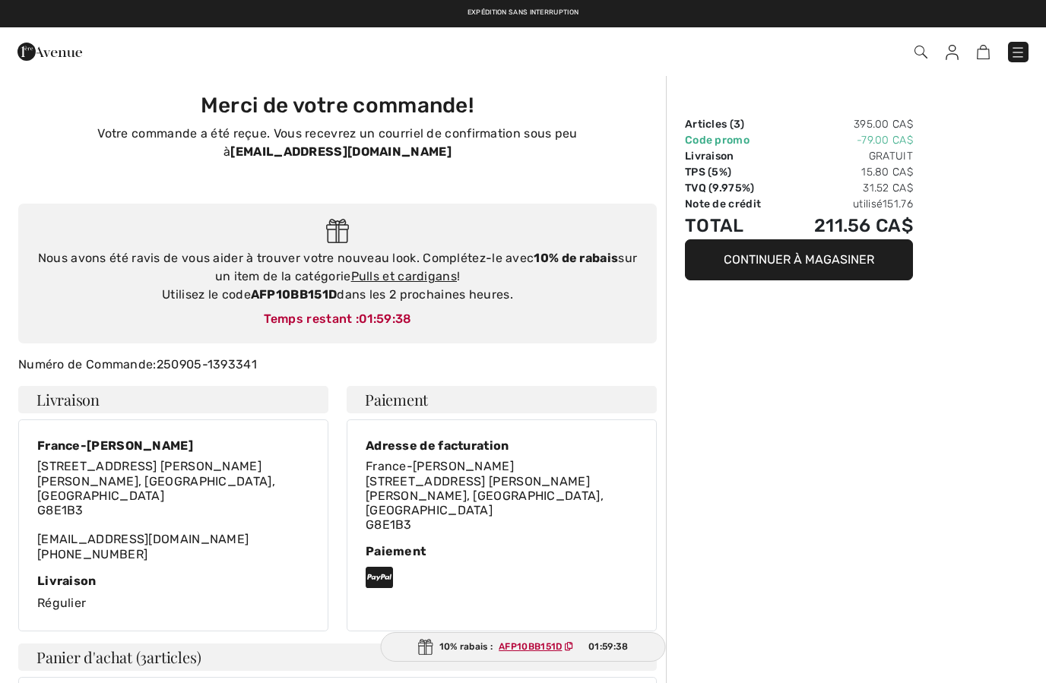
click at [954, 59] on img at bounding box center [952, 52] width 13 height 15
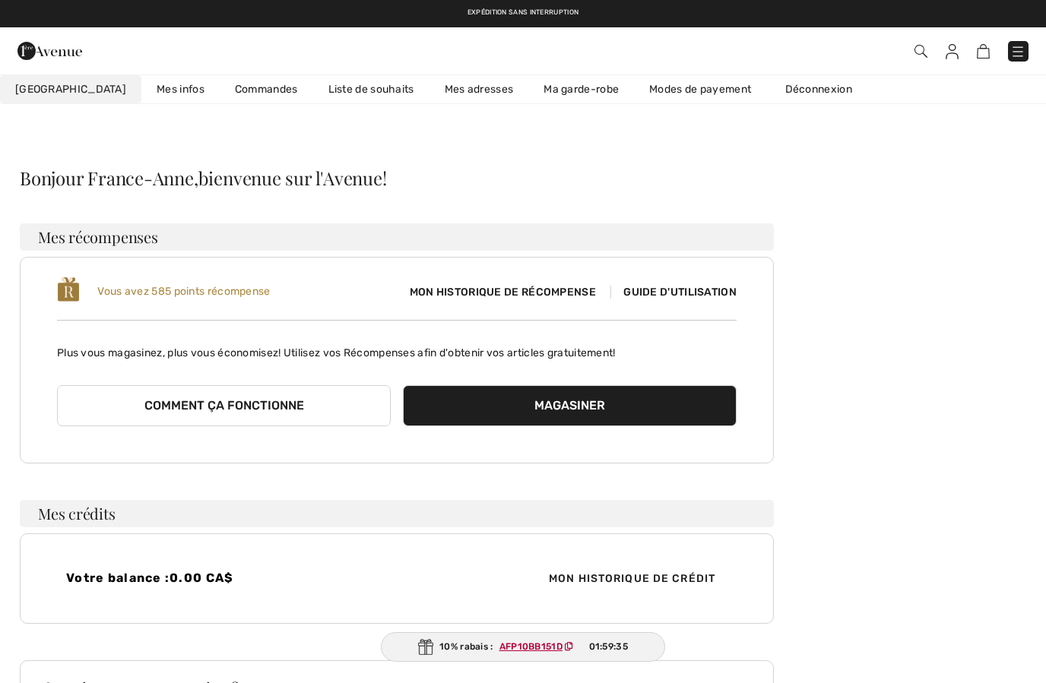
click at [328, 92] on link "Liste de souhaits" at bounding box center [371, 89] width 116 height 28
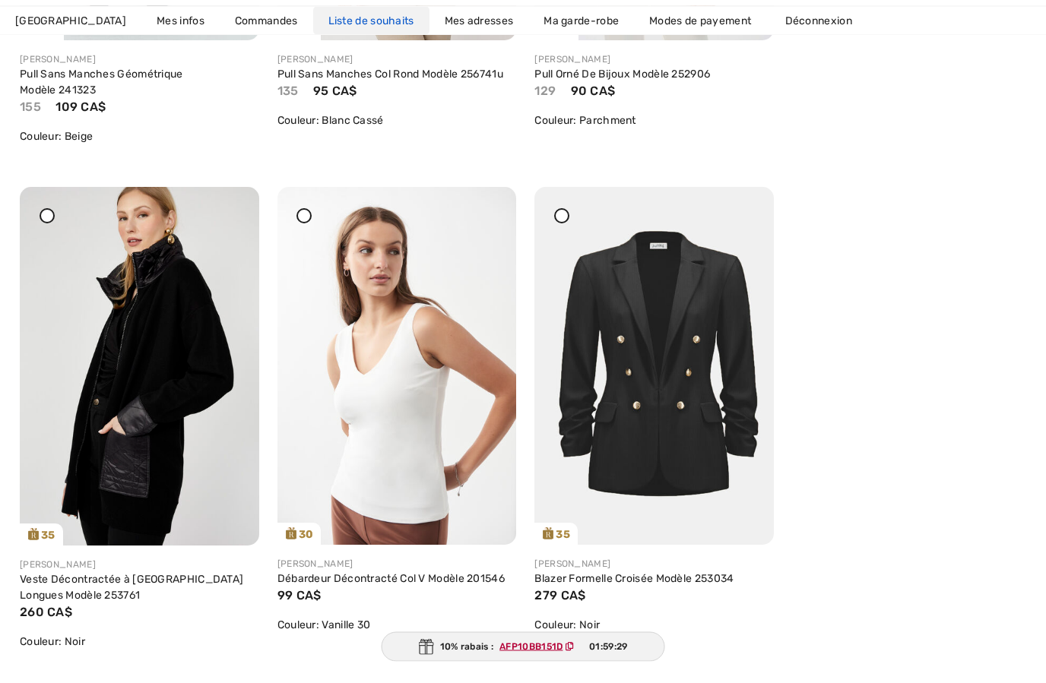
scroll to position [3203, 0]
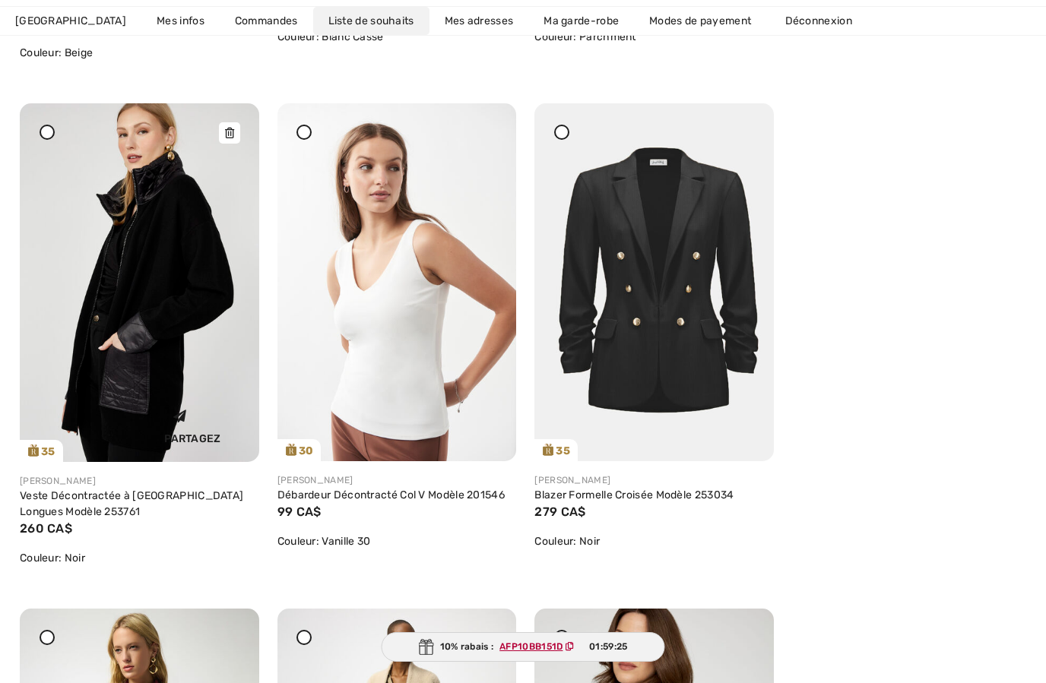
click at [157, 301] on img at bounding box center [139, 282] width 239 height 359
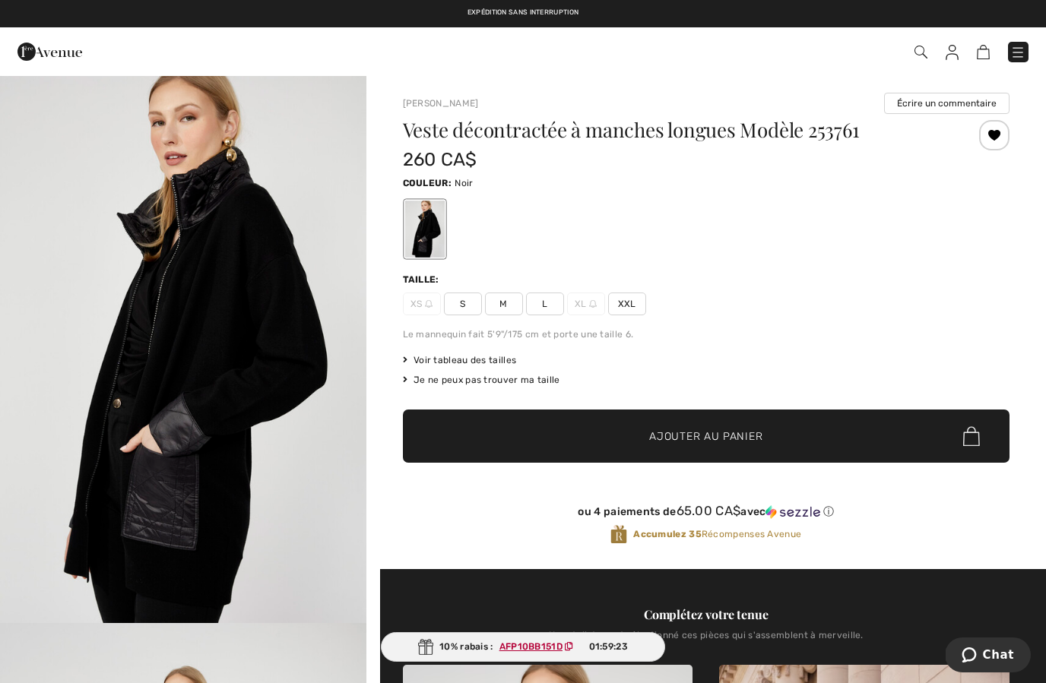
click at [467, 296] on span "S" at bounding box center [463, 304] width 38 height 23
click at [604, 448] on span "✔ Ajouté au panier Ajouter au panier" at bounding box center [706, 436] width 607 height 53
click at [977, 55] on img at bounding box center [975, 52] width 13 height 14
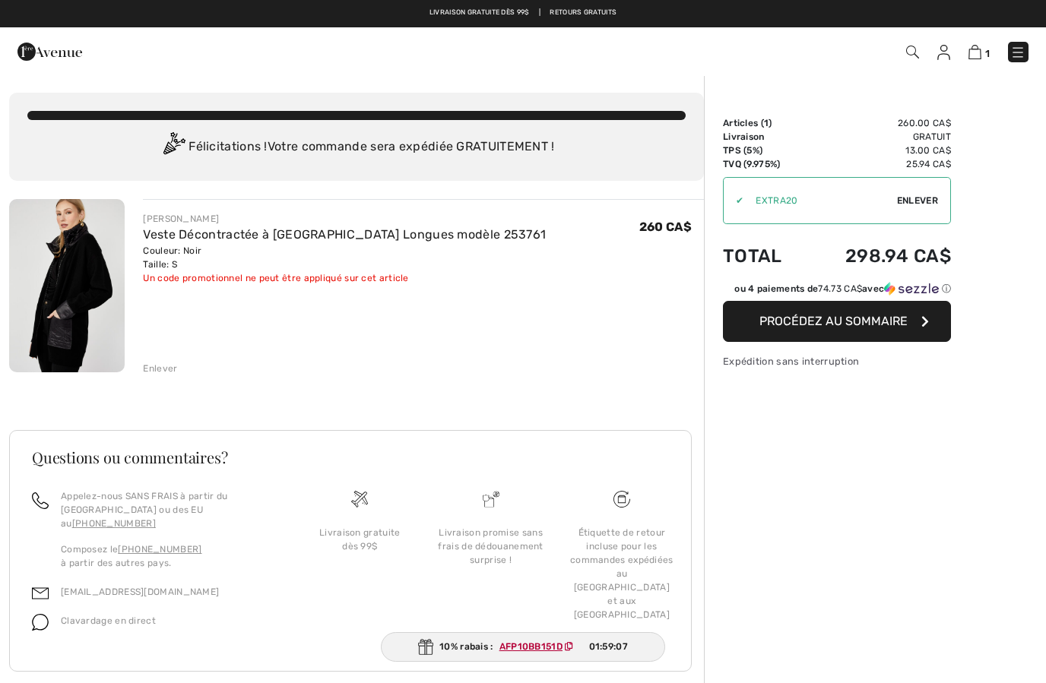
click at [918, 197] on span "Enlever" at bounding box center [917, 201] width 41 height 14
click at [806, 192] on input "TEXT" at bounding box center [810, 201] width 172 height 46
click at [778, 212] on input "TEXT" at bounding box center [810, 201] width 172 height 46
paste input "AFP10BB151D"
type input "AFP10BB151D"
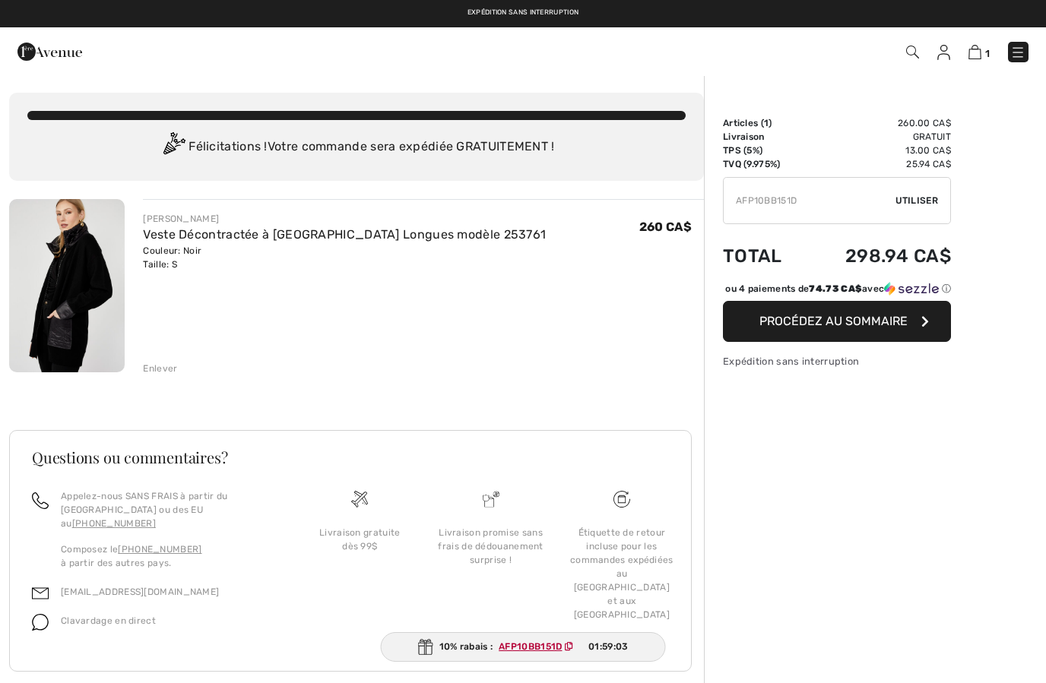
click at [933, 212] on div "✔ Utiliser Enlever" at bounding box center [837, 200] width 228 height 47
click at [916, 205] on span "Utiliser" at bounding box center [917, 201] width 43 height 14
click at [519, 655] on div "10% rabais : AFP10BB151D 01:58:52" at bounding box center [523, 648] width 284 height 30
click at [544, 645] on ins "AFP10BB151D" at bounding box center [530, 647] width 63 height 11
click at [919, 195] on span "Enlever" at bounding box center [917, 201] width 41 height 14
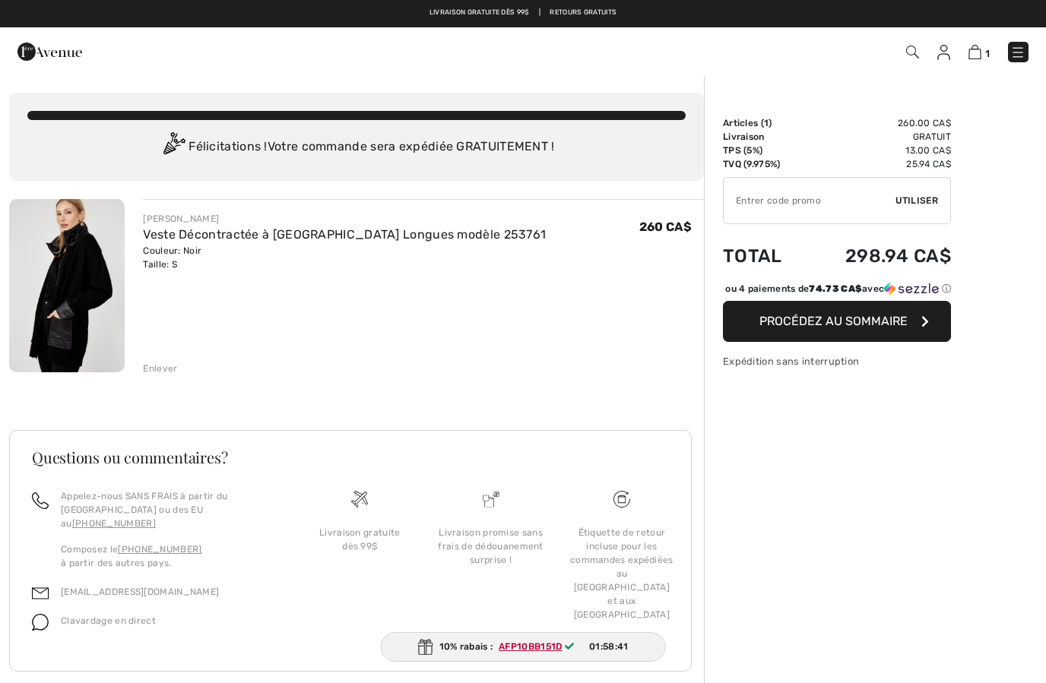
click at [811, 208] on input "TEXT" at bounding box center [810, 201] width 172 height 46
type input "GC005029712"
click at [914, 189] on div "✔ Utiliser Enlever" at bounding box center [837, 200] width 228 height 47
click at [924, 201] on span "Utiliser" at bounding box center [917, 201] width 43 height 14
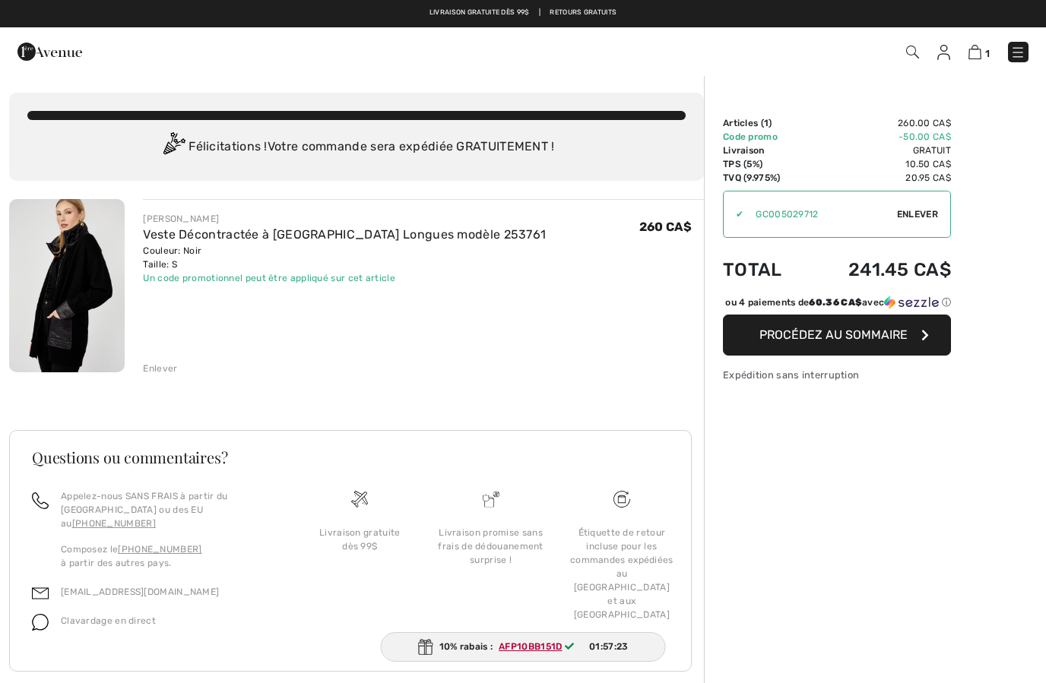
click at [845, 342] on span "Procédez au sommaire" at bounding box center [833, 335] width 148 height 14
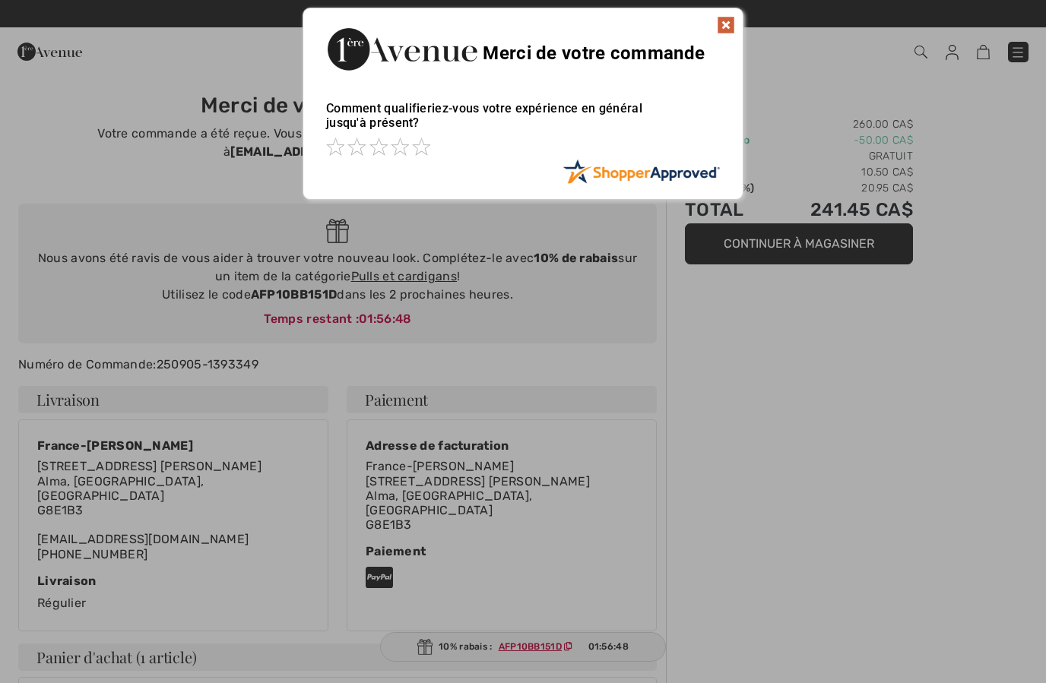
click at [718, 18] on img at bounding box center [726, 25] width 18 height 18
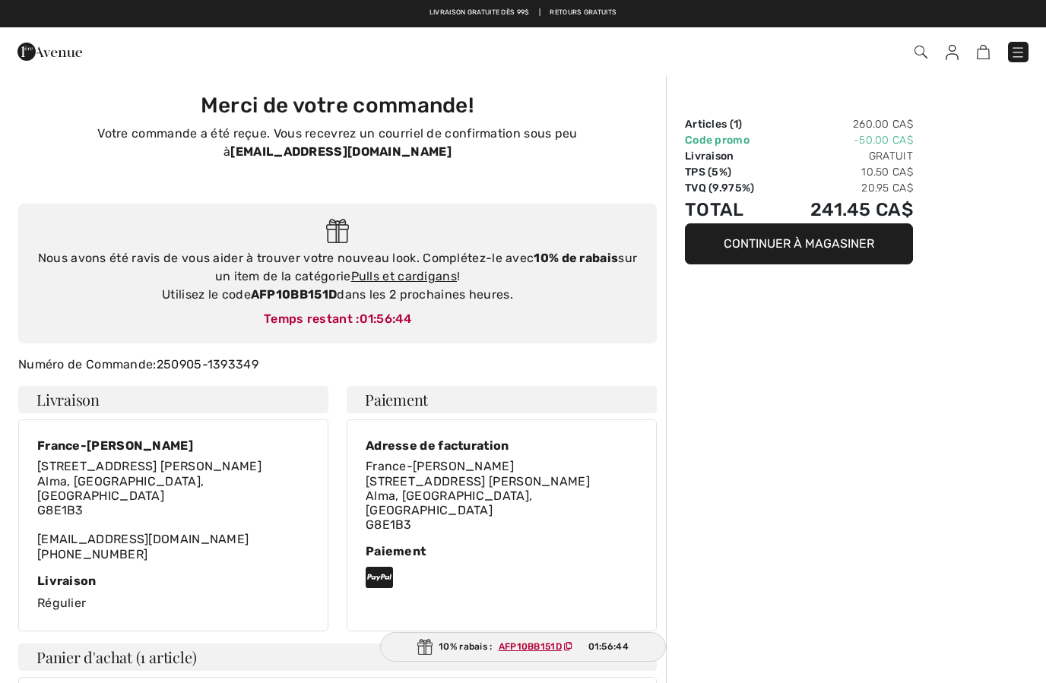
click at [804, 252] on button "Continuer à magasiner" at bounding box center [799, 244] width 228 height 41
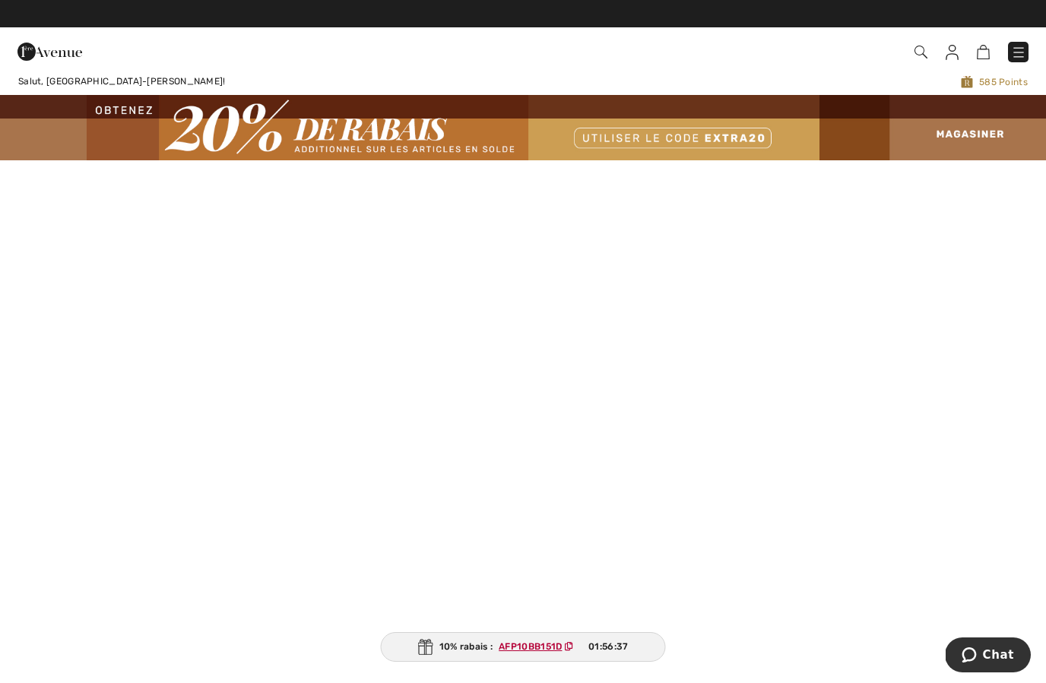
click at [958, 140] on img at bounding box center [523, 127] width 1046 height 65
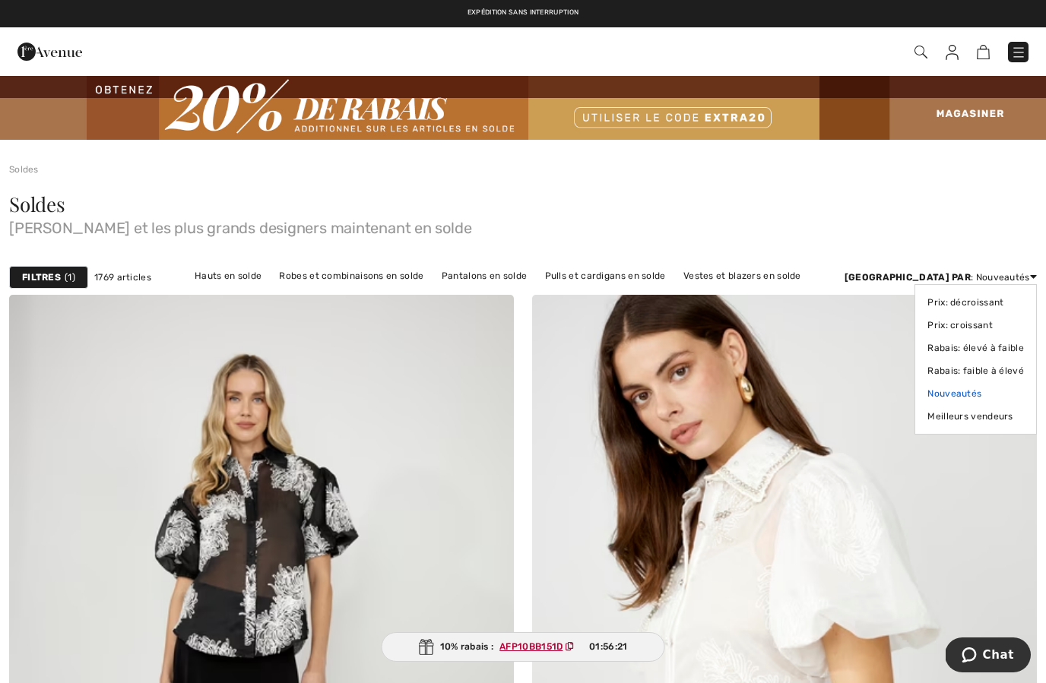
click at [958, 395] on link "Nouveautés" at bounding box center [975, 393] width 97 height 23
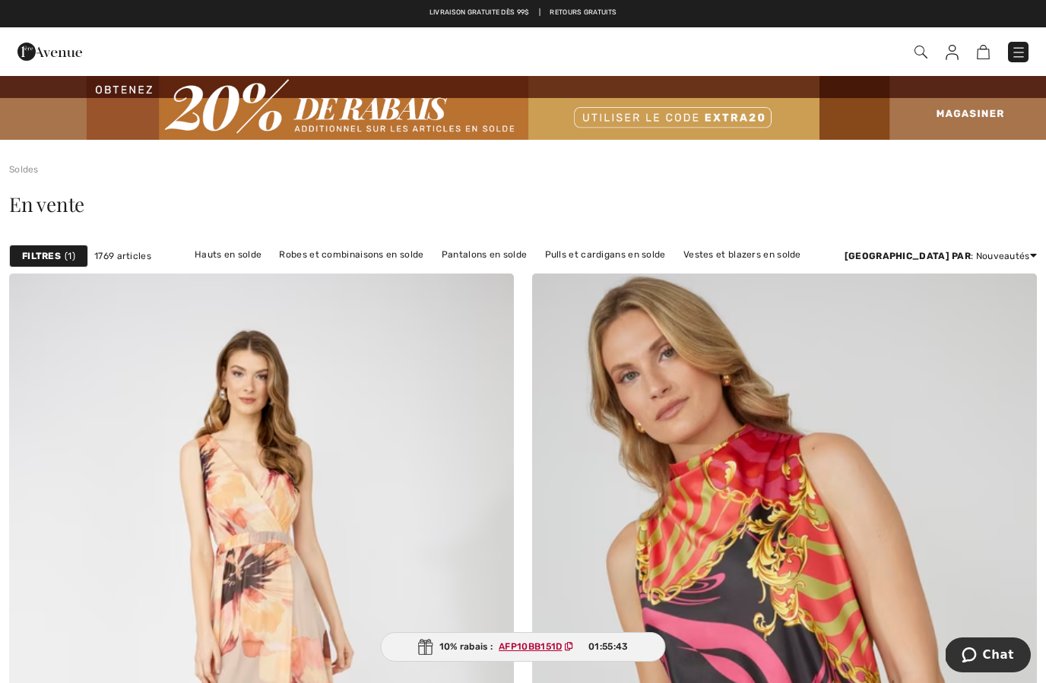
click at [53, 62] on img at bounding box center [49, 51] width 65 height 30
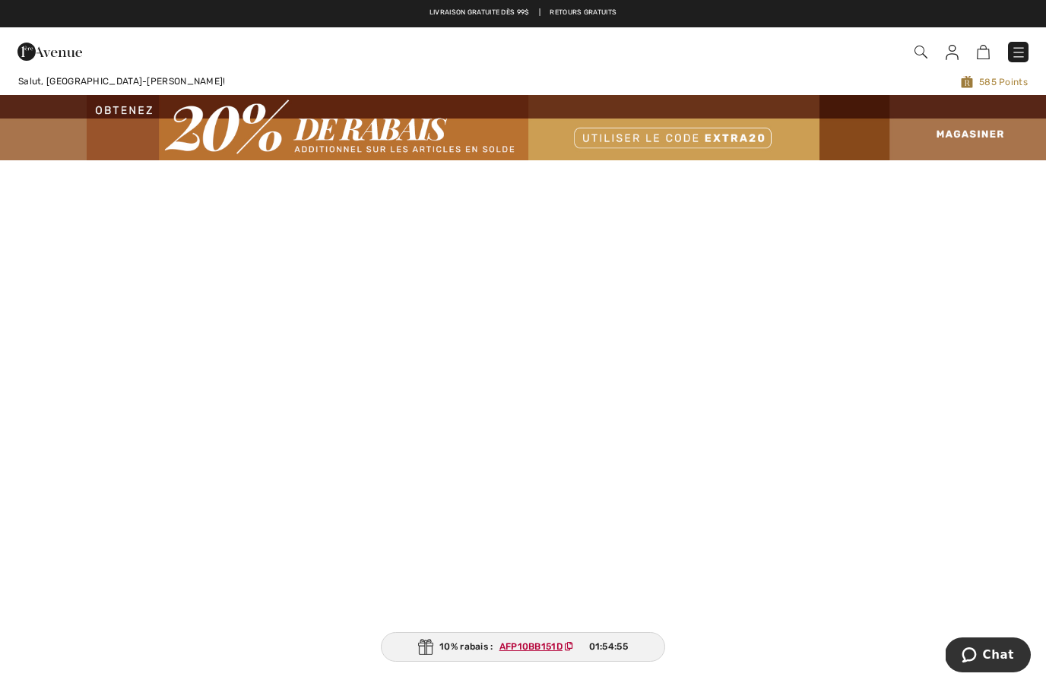
click at [42, 43] on img at bounding box center [49, 51] width 65 height 30
click at [33, 45] on img at bounding box center [49, 51] width 65 height 30
